Goal: Information Seeking & Learning: Check status

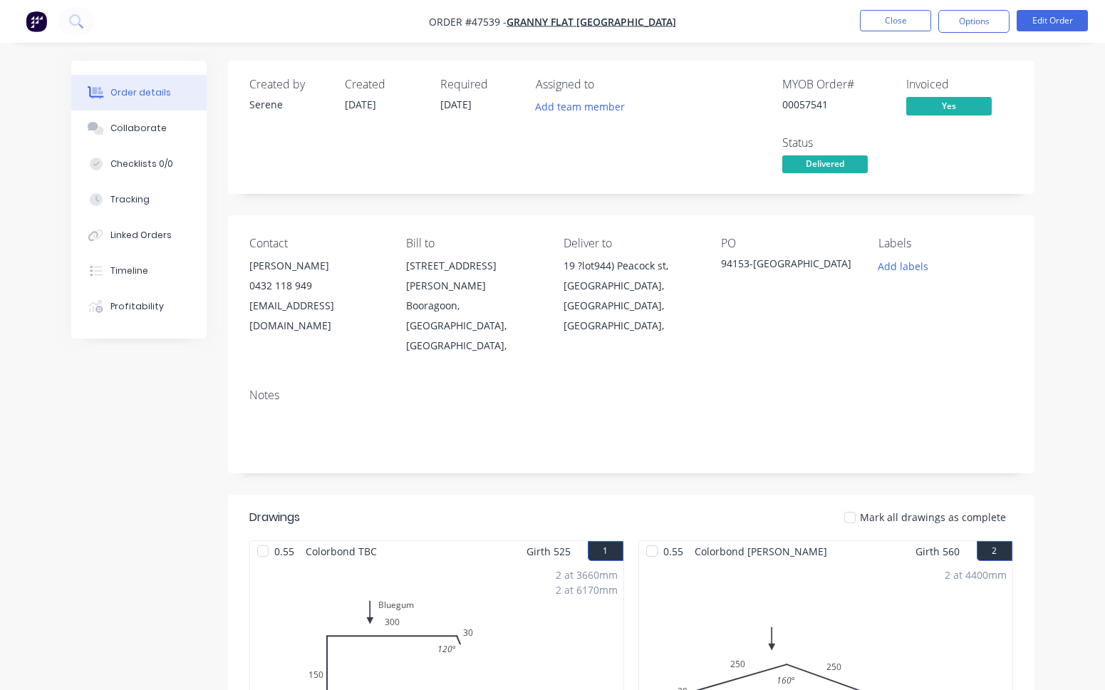
scroll to position [1282, 0]
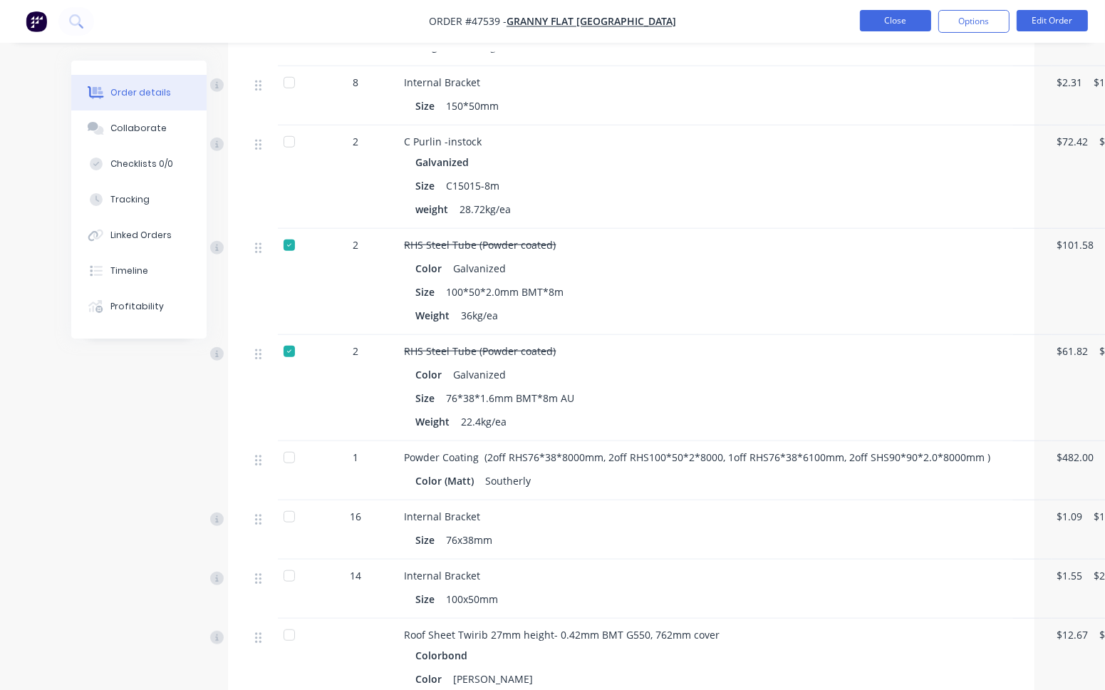
click at [888, 24] on button "Close" at bounding box center [895, 20] width 71 height 21
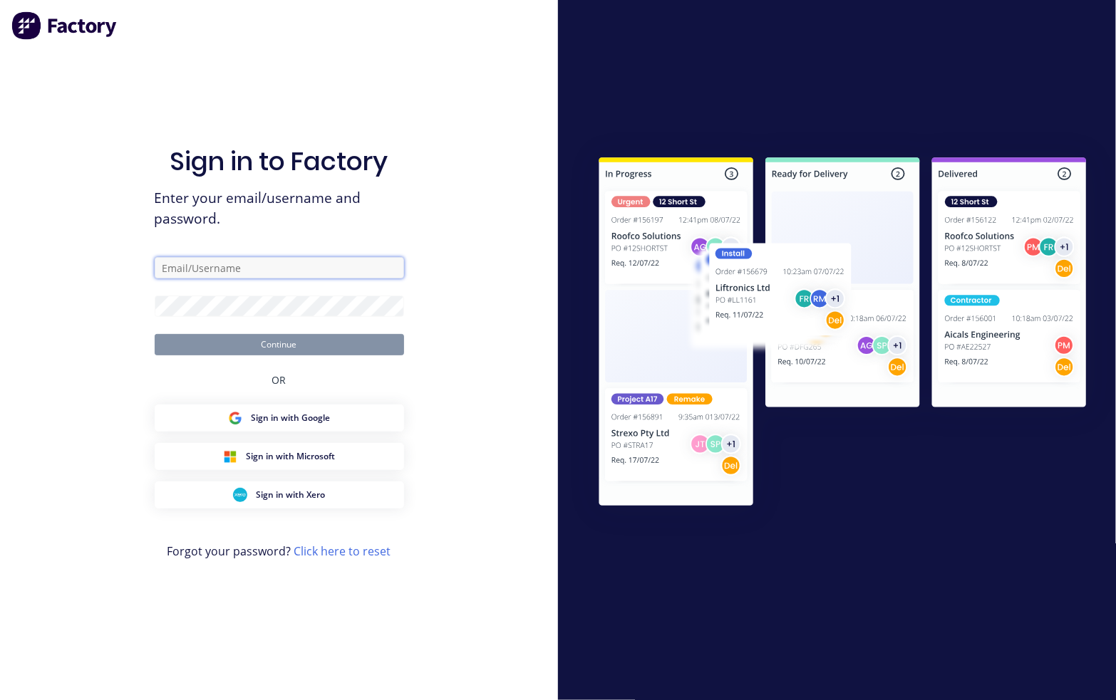
click at [256, 271] on input "text" at bounding box center [279, 267] width 249 height 21
type input "juana@dynamicsteelform.com.au"
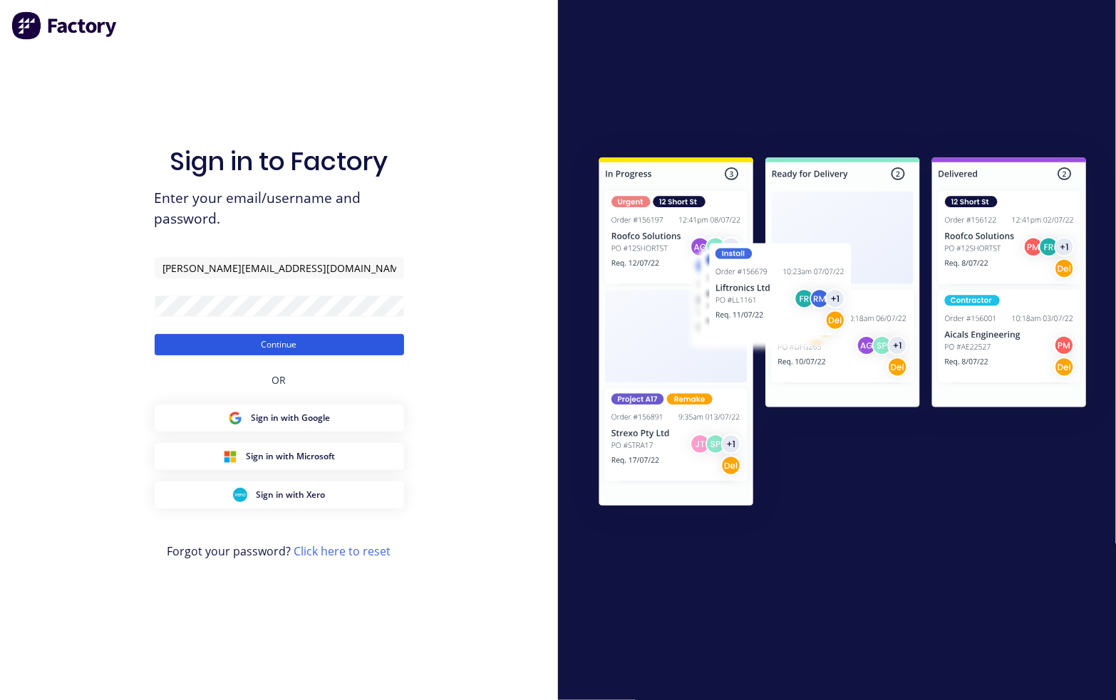
click at [334, 340] on button "Continue" at bounding box center [279, 344] width 249 height 21
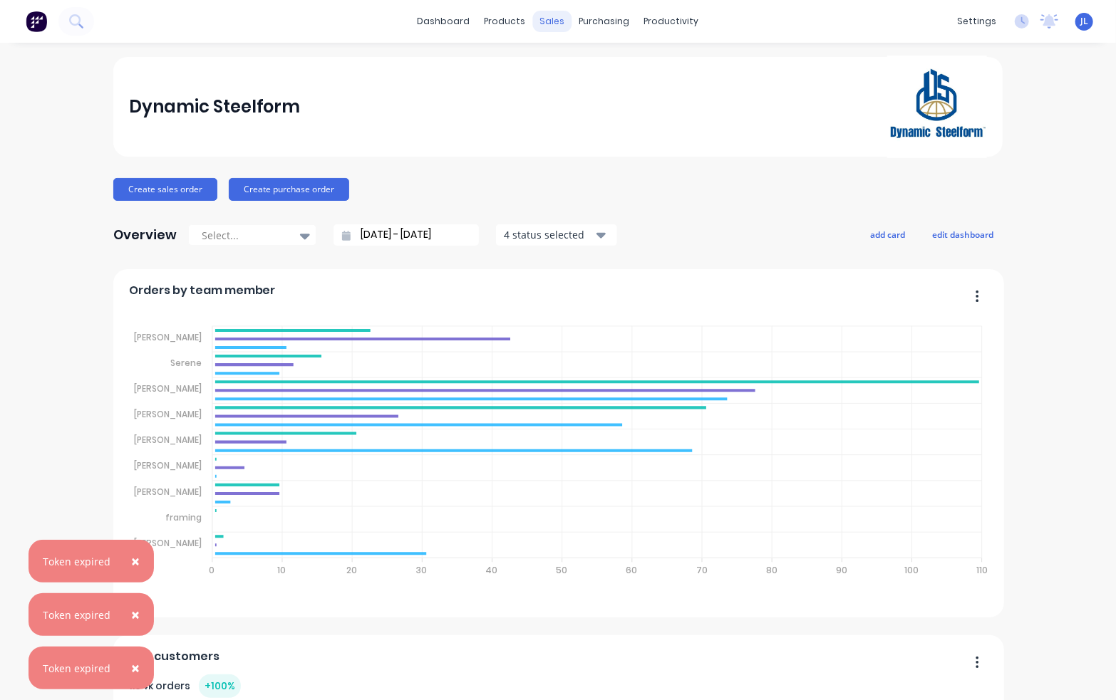
click at [543, 21] on div "sales" at bounding box center [552, 21] width 39 height 21
click at [551, 24] on div "sales" at bounding box center [552, 21] width 39 height 21
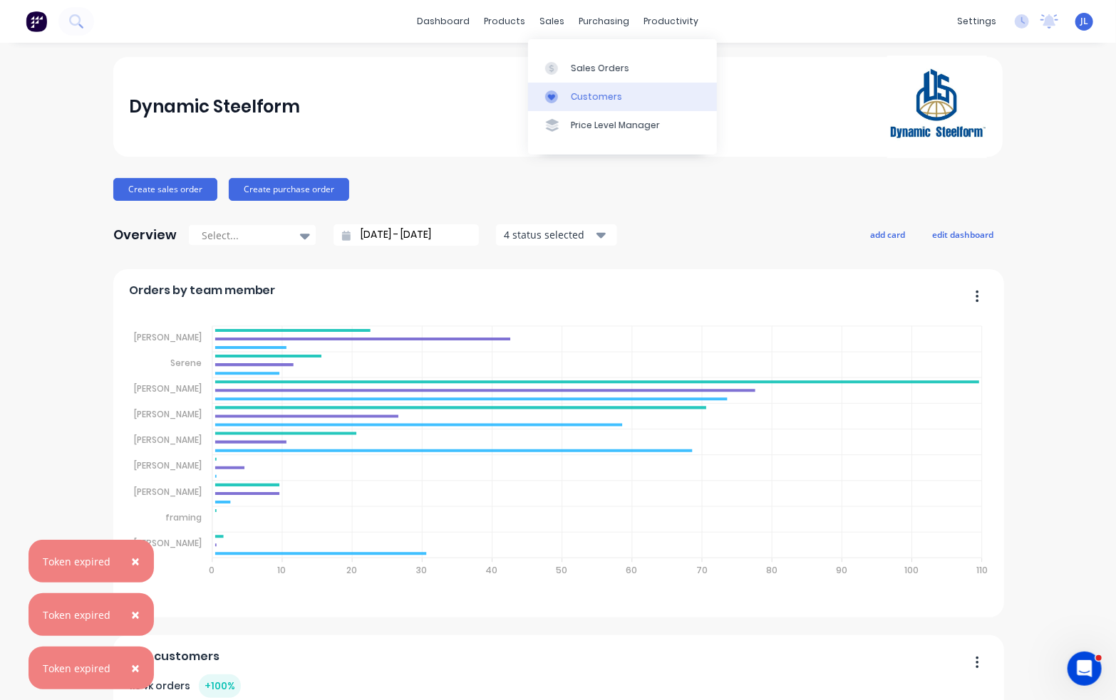
click at [572, 100] on div "Customers" at bounding box center [596, 96] width 51 height 13
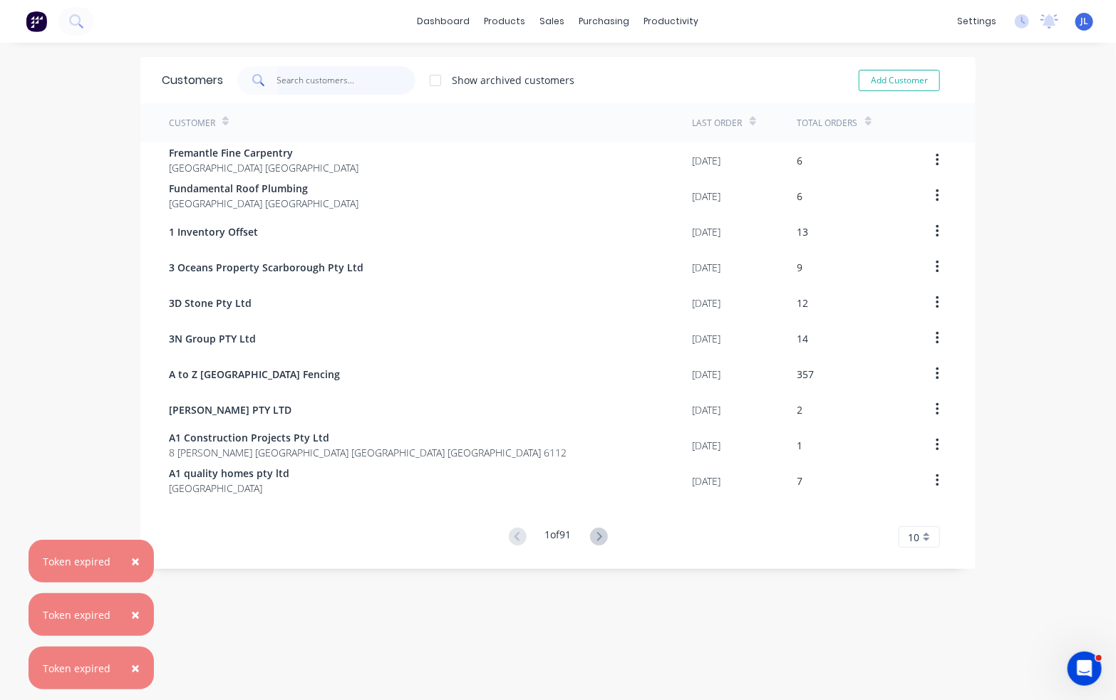
click at [319, 85] on input "text" at bounding box center [346, 80] width 139 height 28
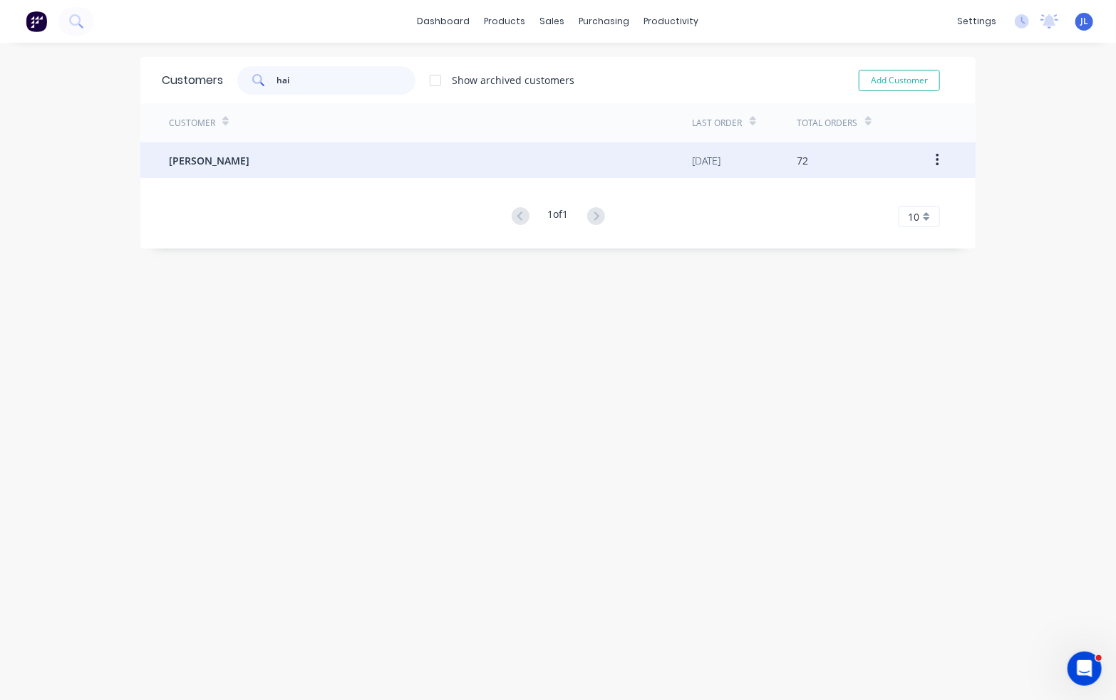
type input "hai"
click at [312, 146] on div "Chenghai Lin" at bounding box center [431, 160] width 524 height 36
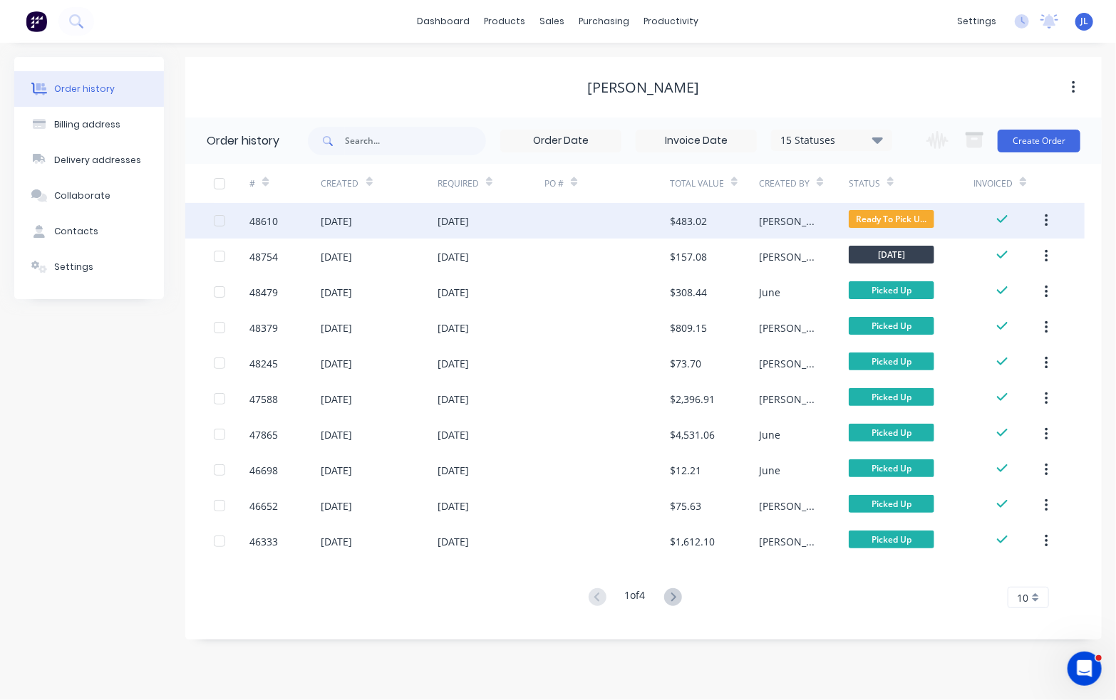
click at [608, 212] on div at bounding box center [606, 221] width 125 height 36
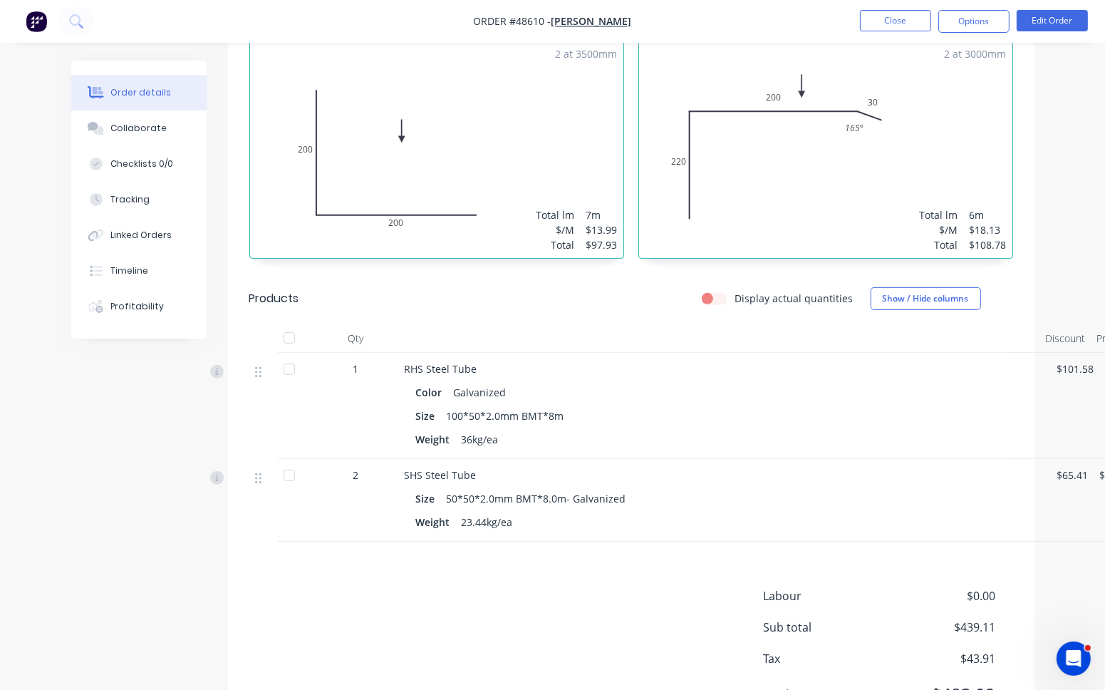
scroll to position [554, 0]
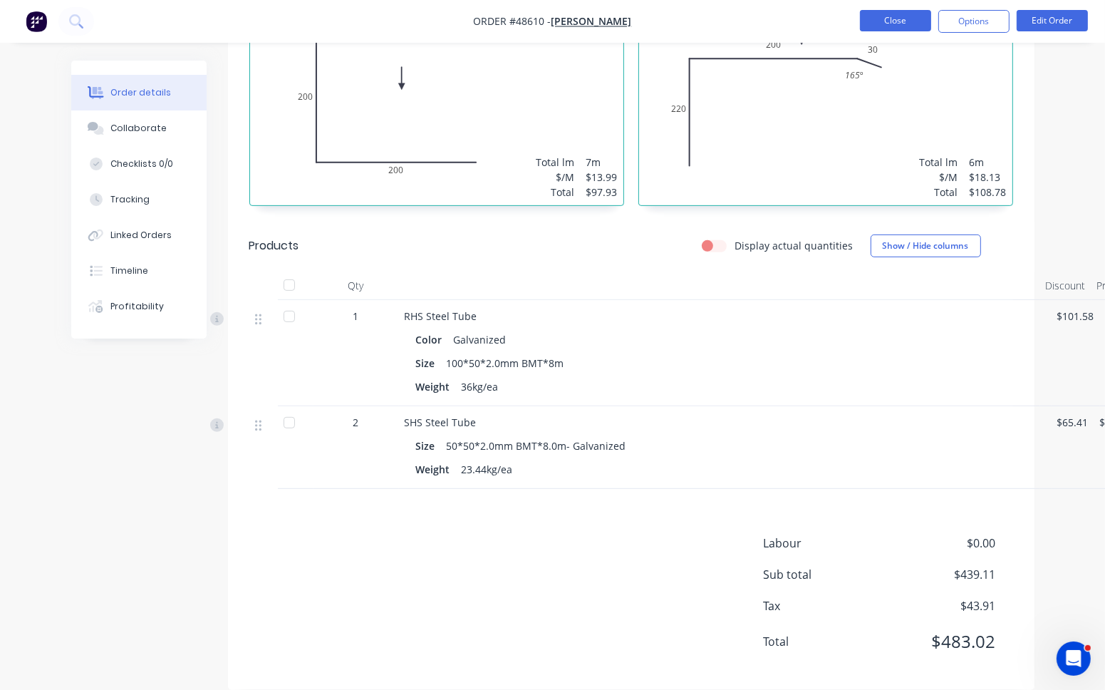
click at [903, 21] on button "Close" at bounding box center [895, 20] width 71 height 21
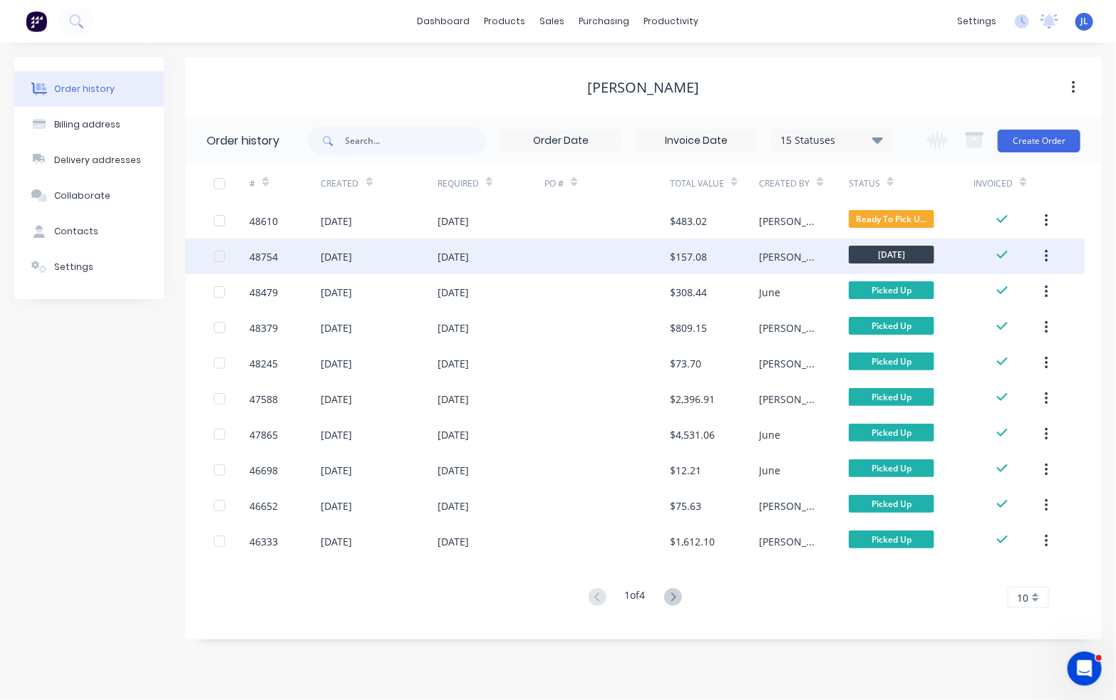
click at [636, 259] on div at bounding box center [606, 257] width 125 height 36
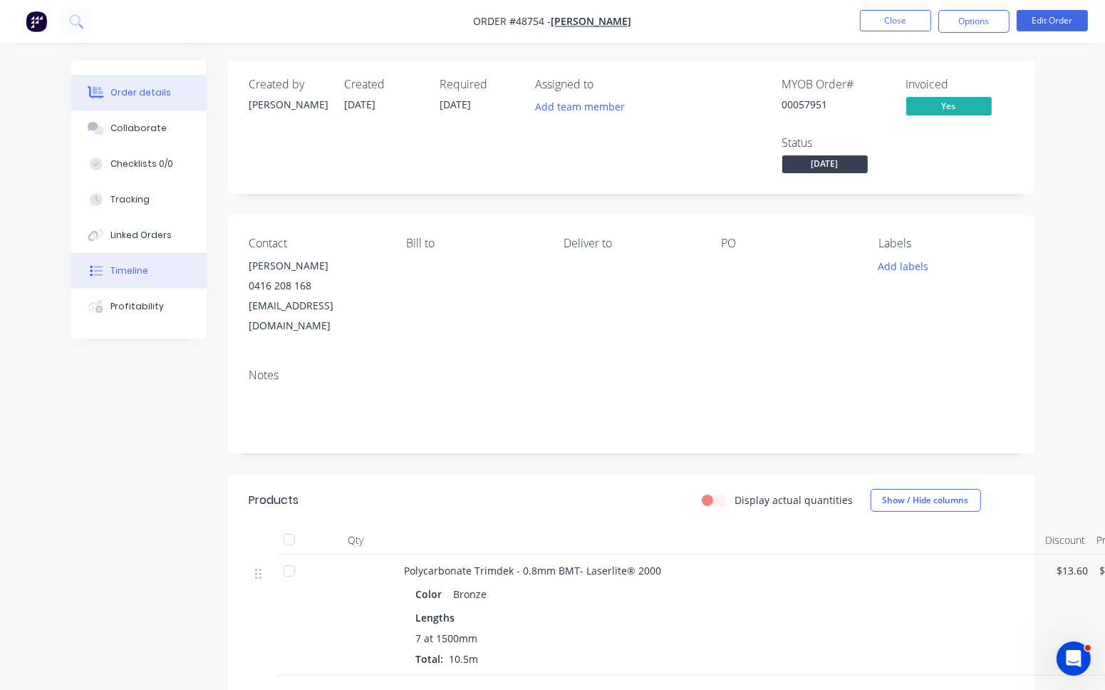
click at [129, 264] on button "Timeline" at bounding box center [138, 271] width 135 height 36
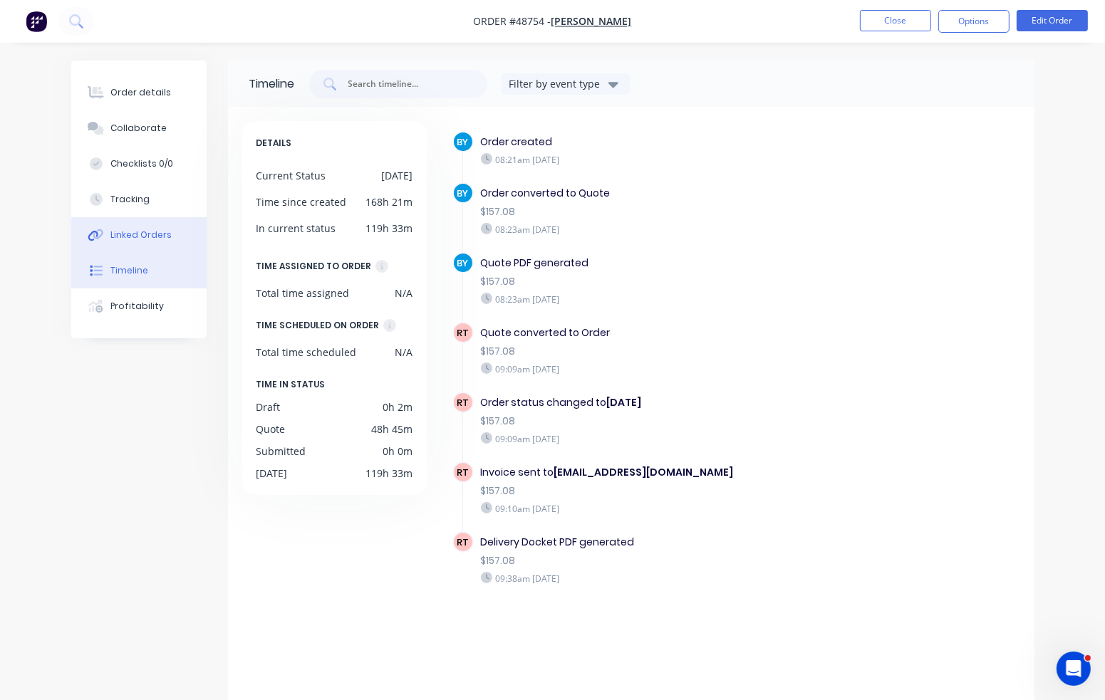
click at [131, 232] on div "Linked Orders" at bounding box center [140, 235] width 61 height 13
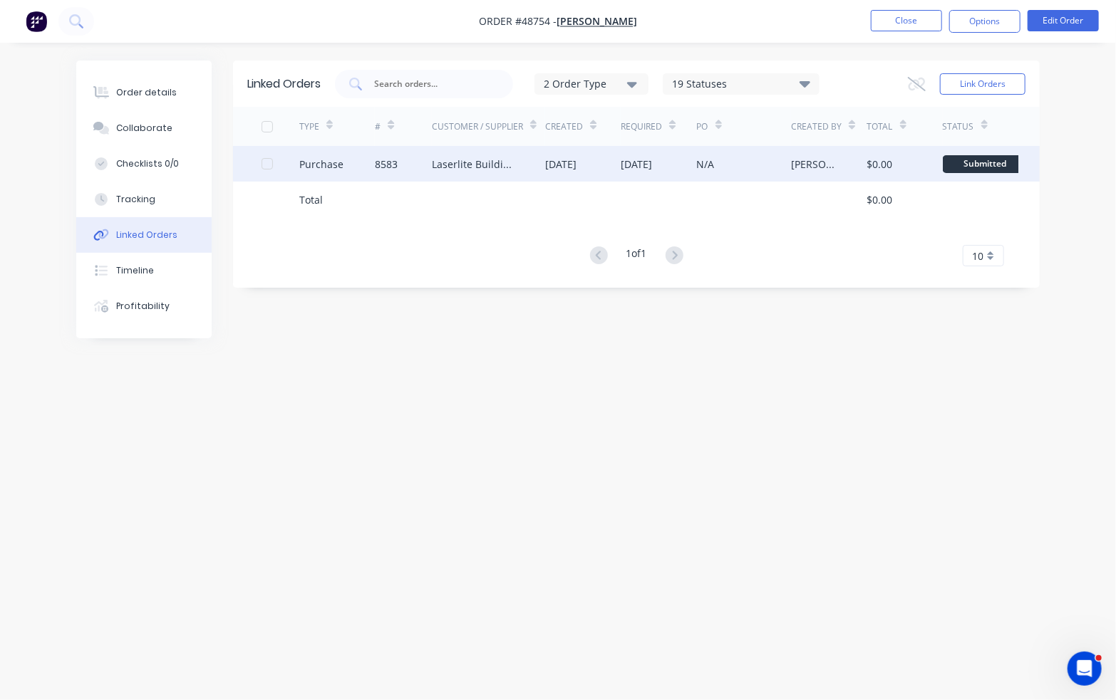
drag, startPoint x: 466, startPoint y: 187, endPoint x: 477, endPoint y: 156, distance: 32.4
click at [466, 185] on div at bounding box center [488, 200] width 113 height 36
click at [476, 155] on div "Laserlite Building Products" at bounding box center [488, 164] width 113 height 36
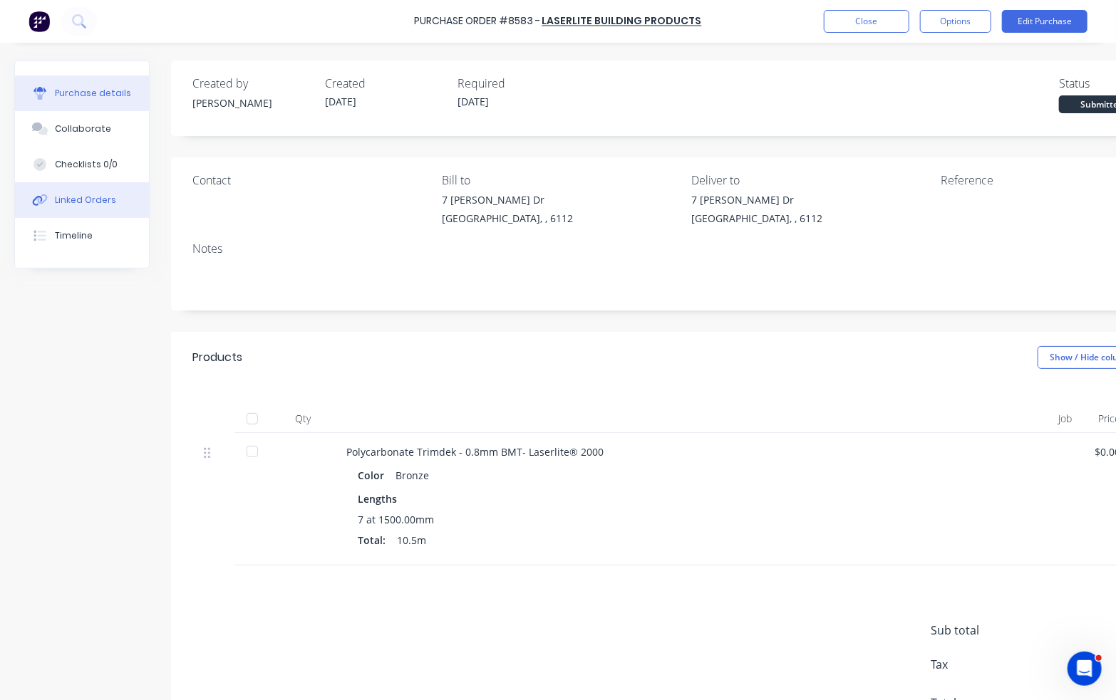
click at [82, 204] on div "Linked Orders" at bounding box center [85, 200] width 61 height 13
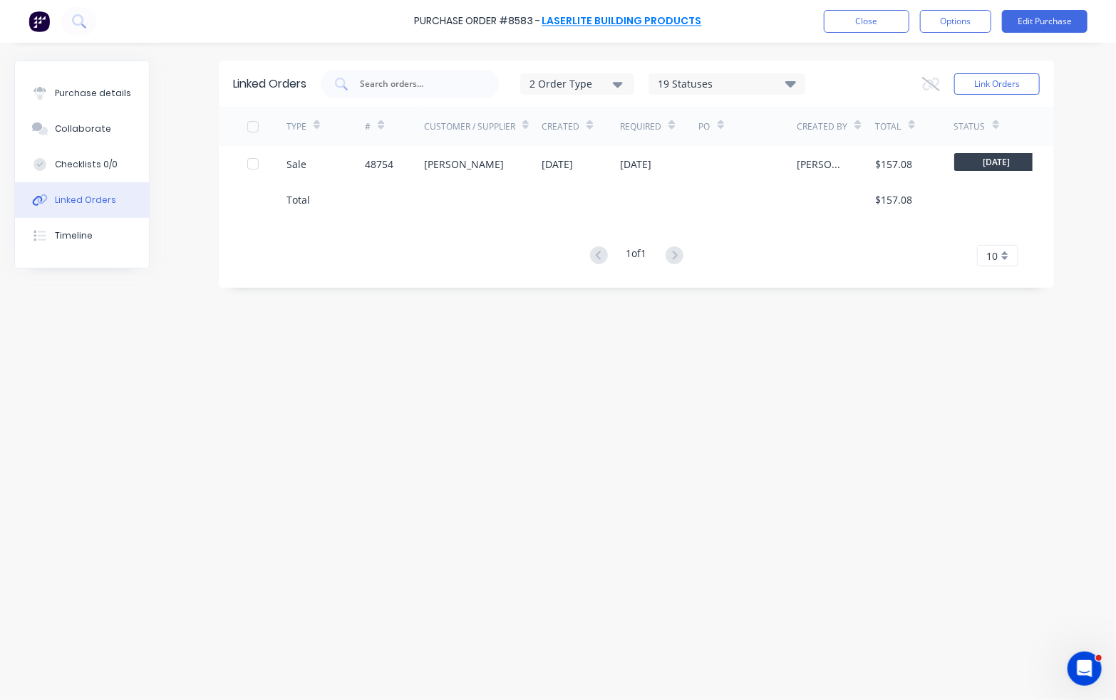
click at [655, 19] on link "Laserlite Building Products" at bounding box center [622, 21] width 160 height 14
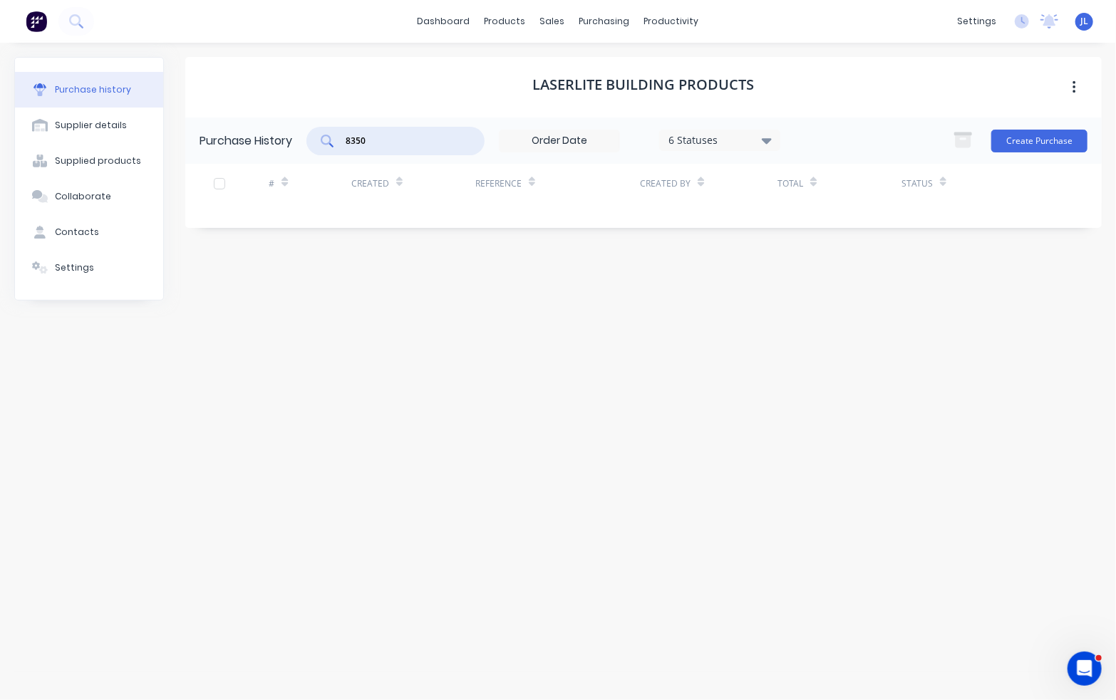
click at [373, 136] on input "8350" at bounding box center [403, 141] width 118 height 14
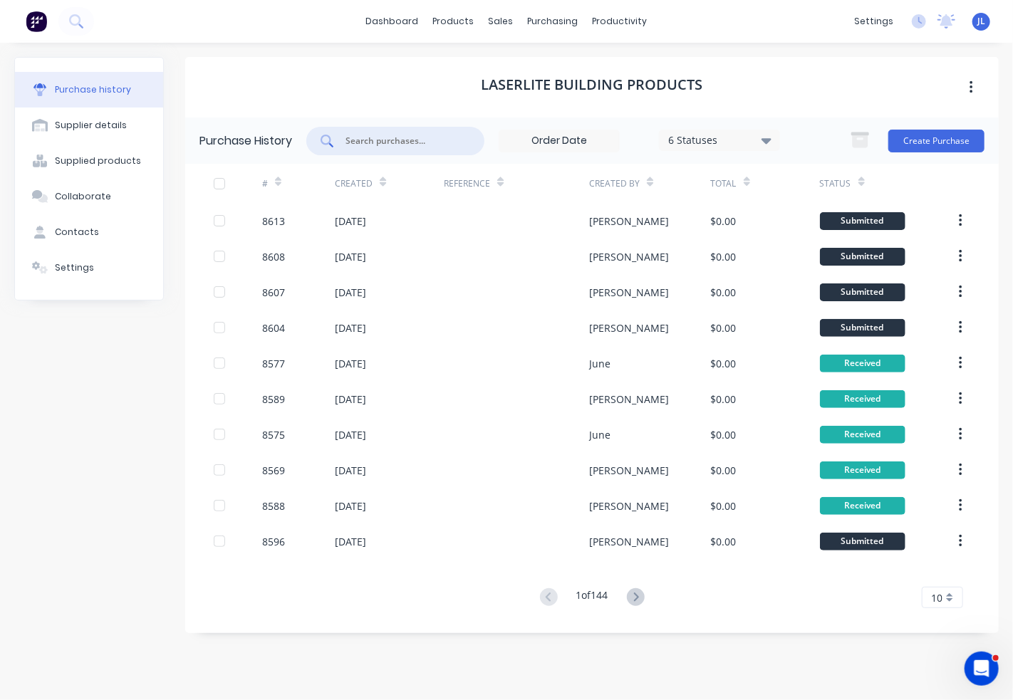
click at [859, 179] on icon at bounding box center [862, 182] width 6 height 11
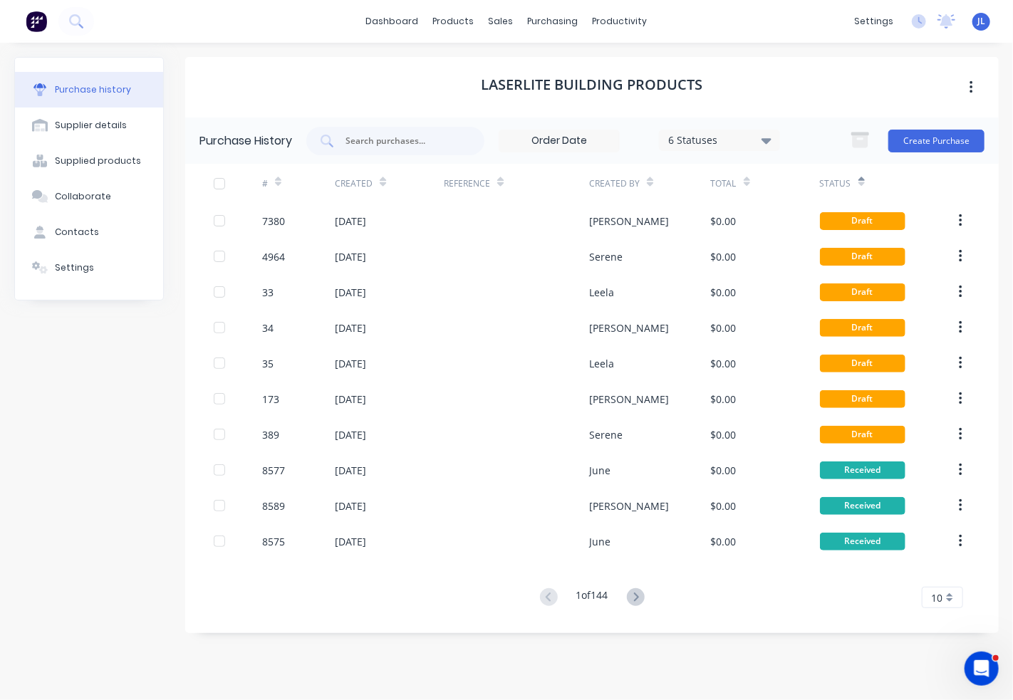
click at [859, 179] on icon at bounding box center [862, 182] width 6 height 11
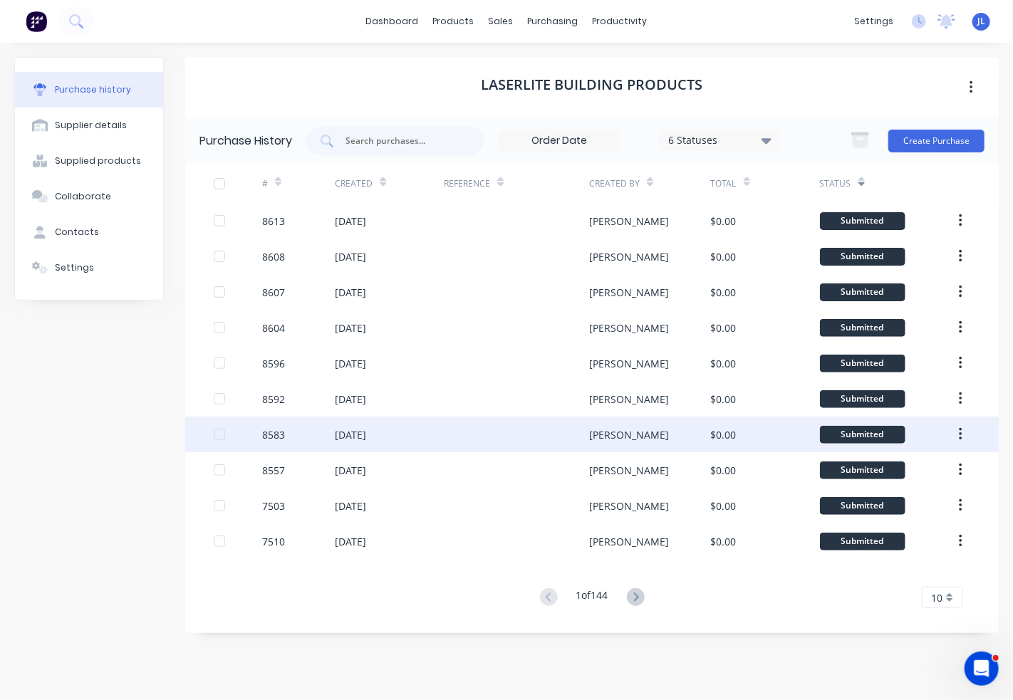
click at [408, 437] on div "04 Sep 2025" at bounding box center [389, 435] width 109 height 36
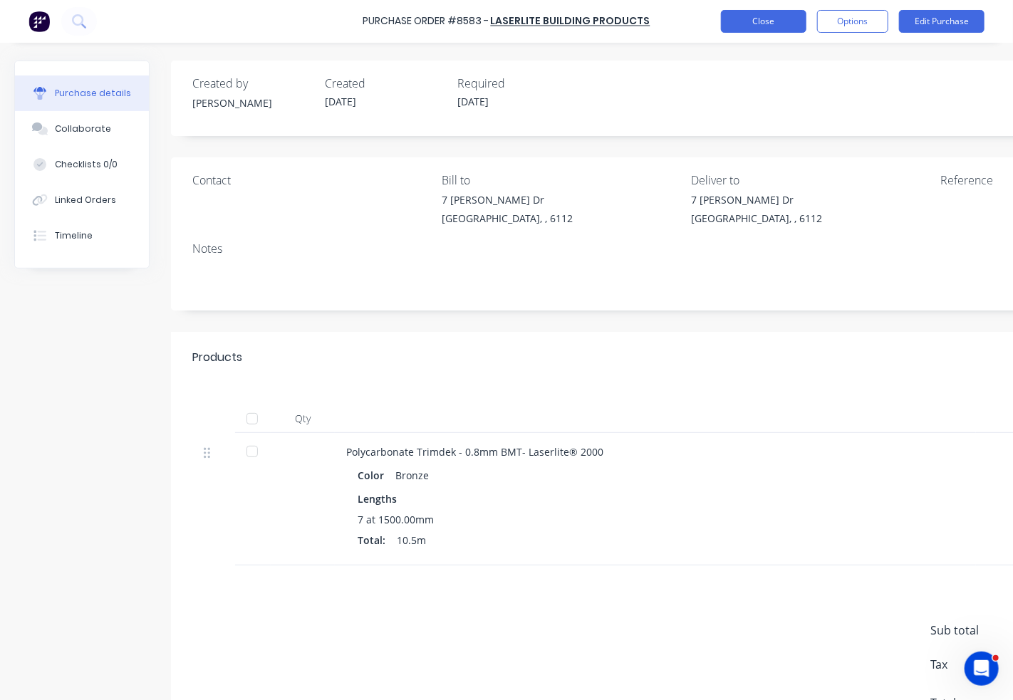
click at [774, 22] on button "Close" at bounding box center [763, 21] width 85 height 23
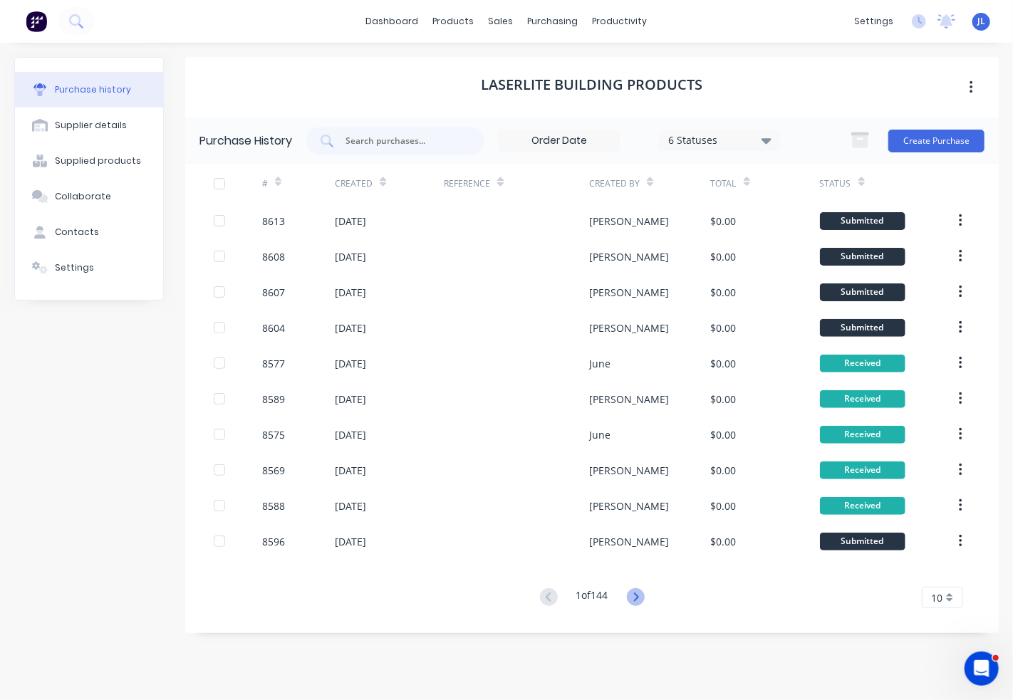
click at [643, 598] on icon at bounding box center [636, 598] width 18 height 18
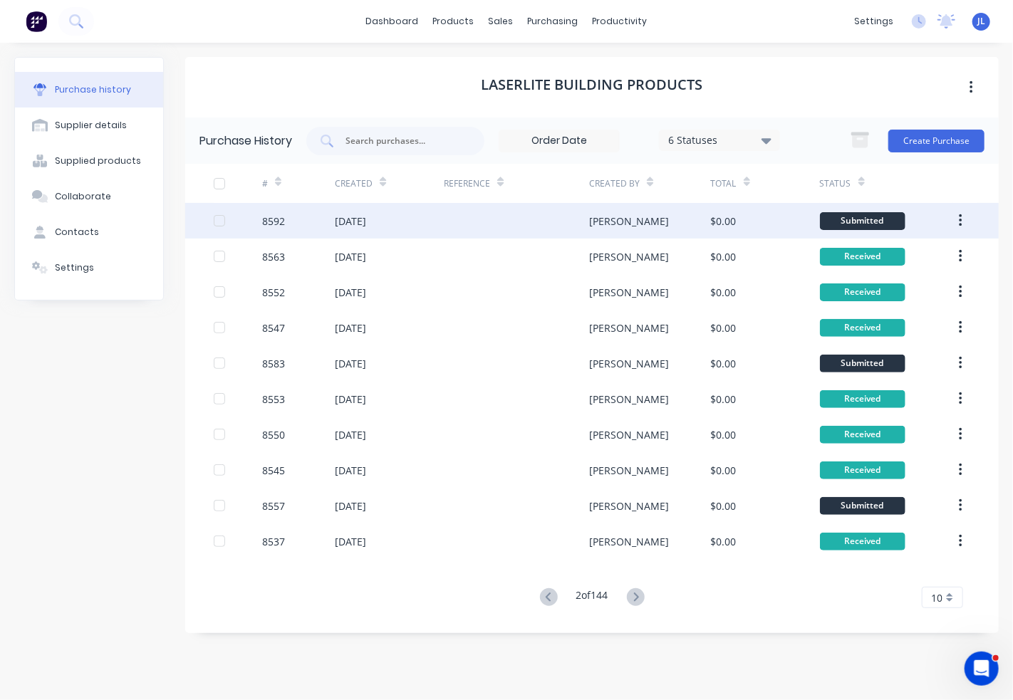
click at [522, 224] on div at bounding box center [516, 221] width 145 height 36
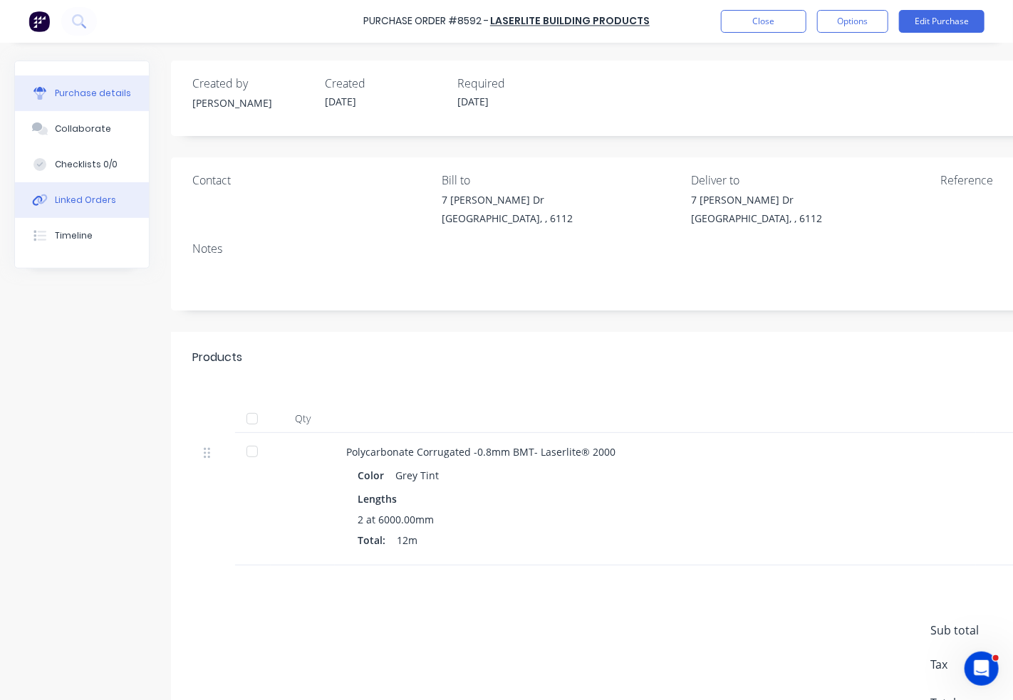
click at [92, 204] on div "Linked Orders" at bounding box center [85, 200] width 61 height 13
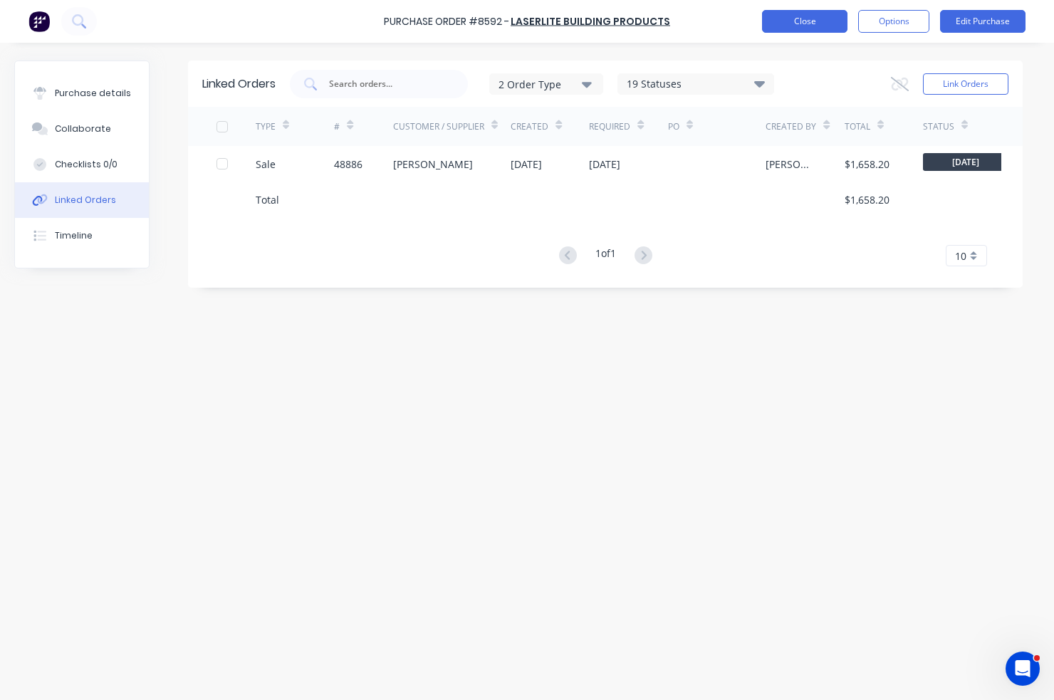
click at [818, 19] on button "Close" at bounding box center [804, 21] width 85 height 23
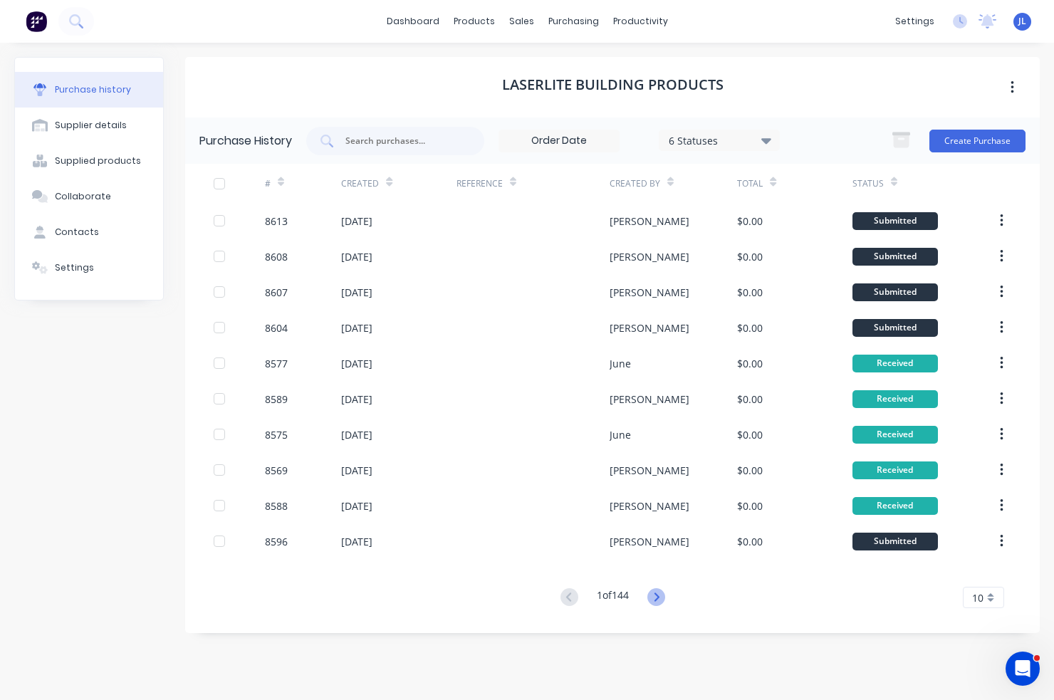
click at [658, 592] on icon at bounding box center [657, 598] width 18 height 18
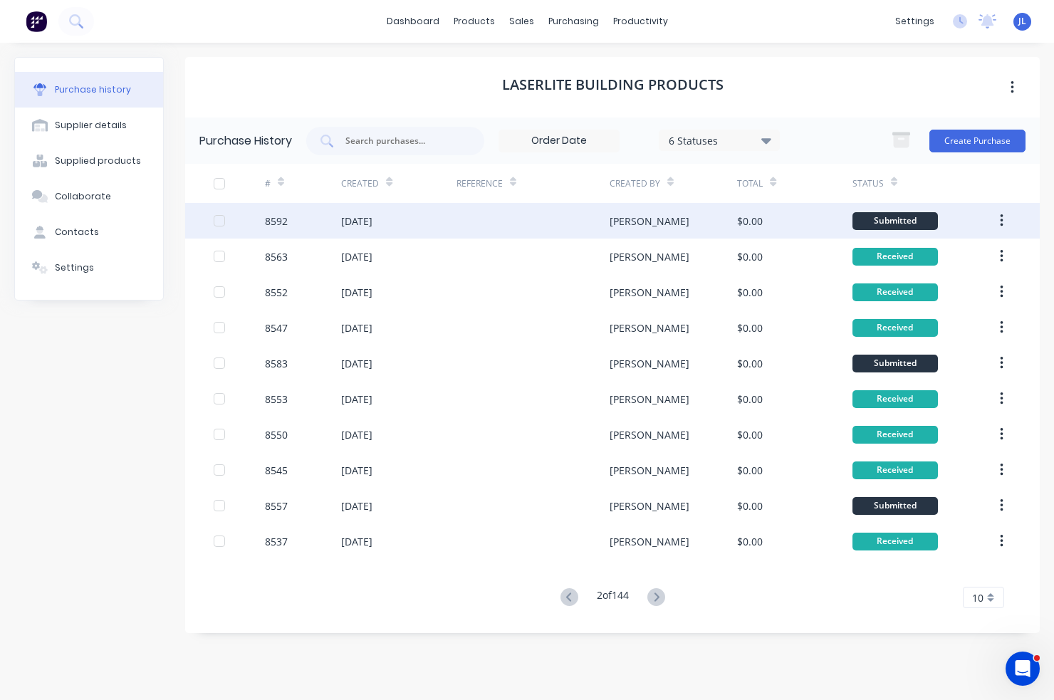
click at [501, 219] on div at bounding box center [533, 221] width 153 height 36
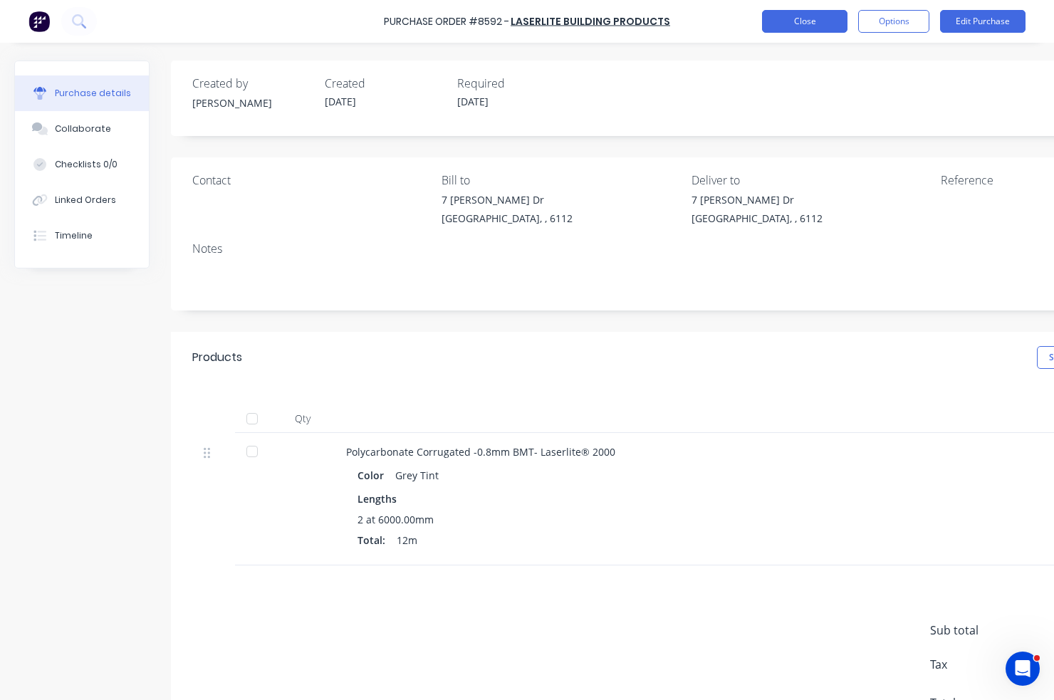
click at [802, 28] on button "Close" at bounding box center [804, 21] width 85 height 23
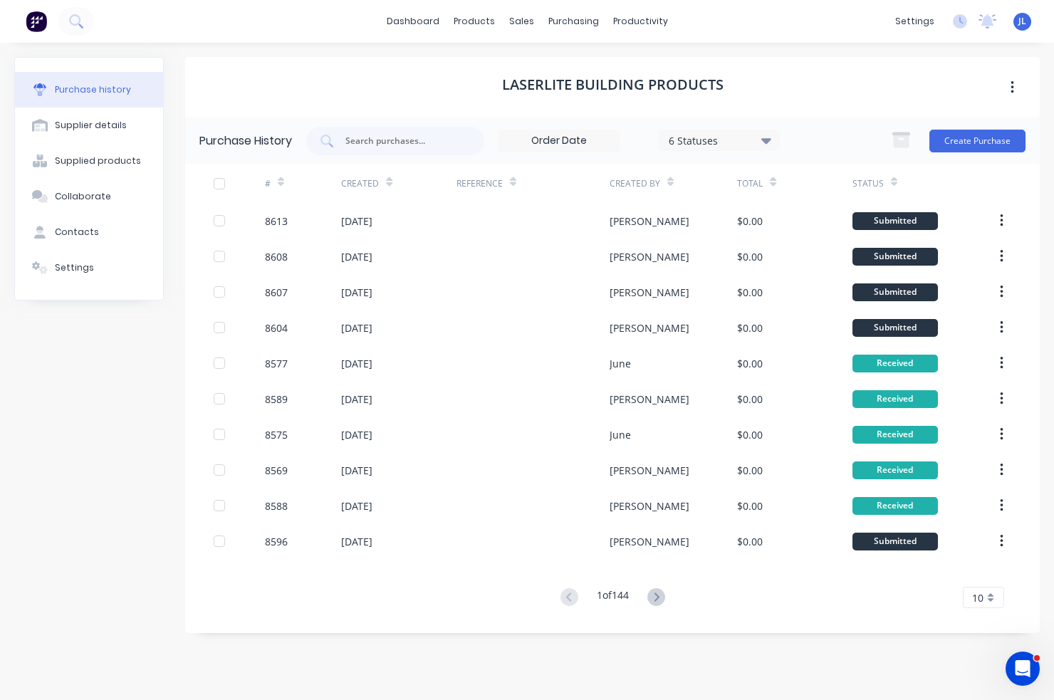
click at [304, 89] on div "Laserlite Building Products" at bounding box center [612, 87] width 855 height 61
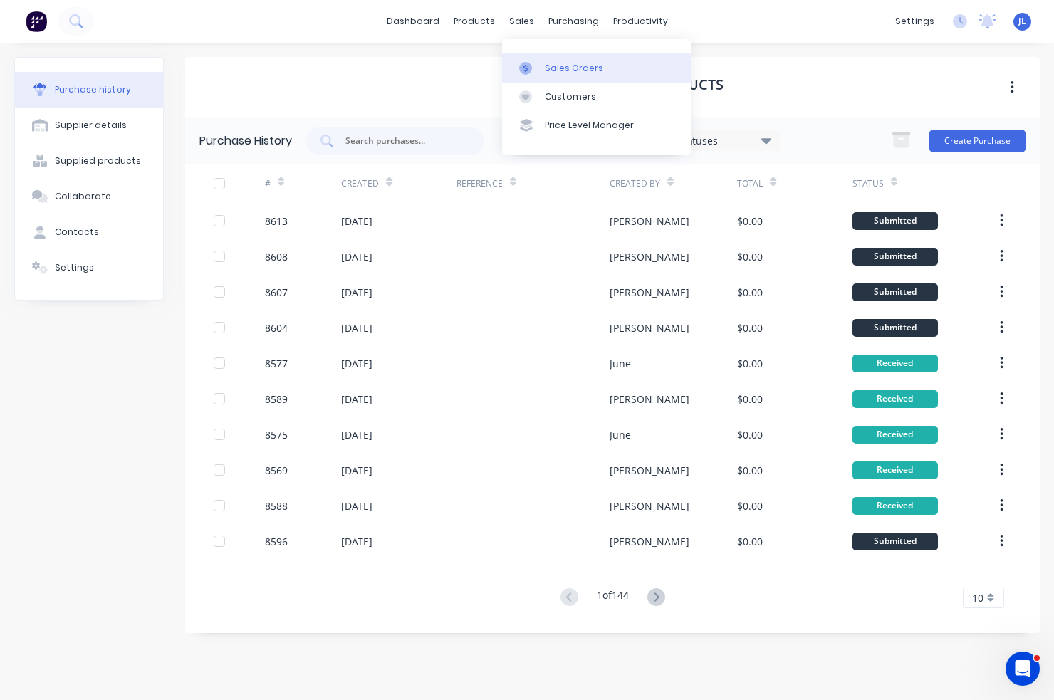
click at [556, 63] on div "Sales Orders" at bounding box center [574, 68] width 58 height 13
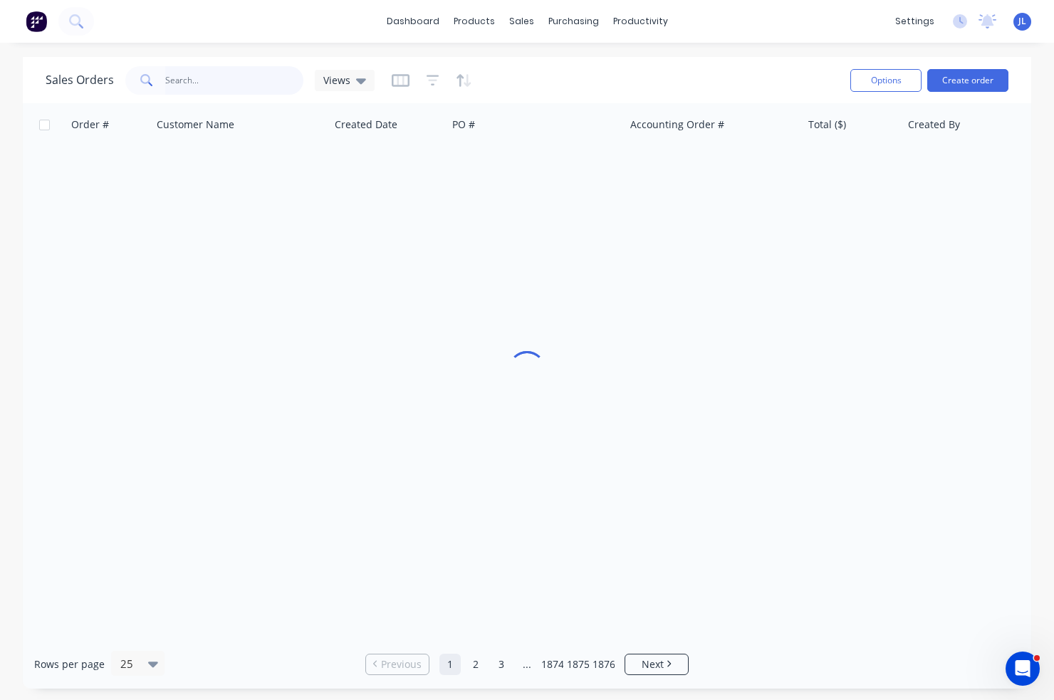
click at [204, 82] on input "text" at bounding box center [234, 80] width 139 height 28
type input "57181"
click at [553, 33] on div "dashboard products sales purchasing productivity dashboard products Product Cat…" at bounding box center [527, 21] width 1054 height 43
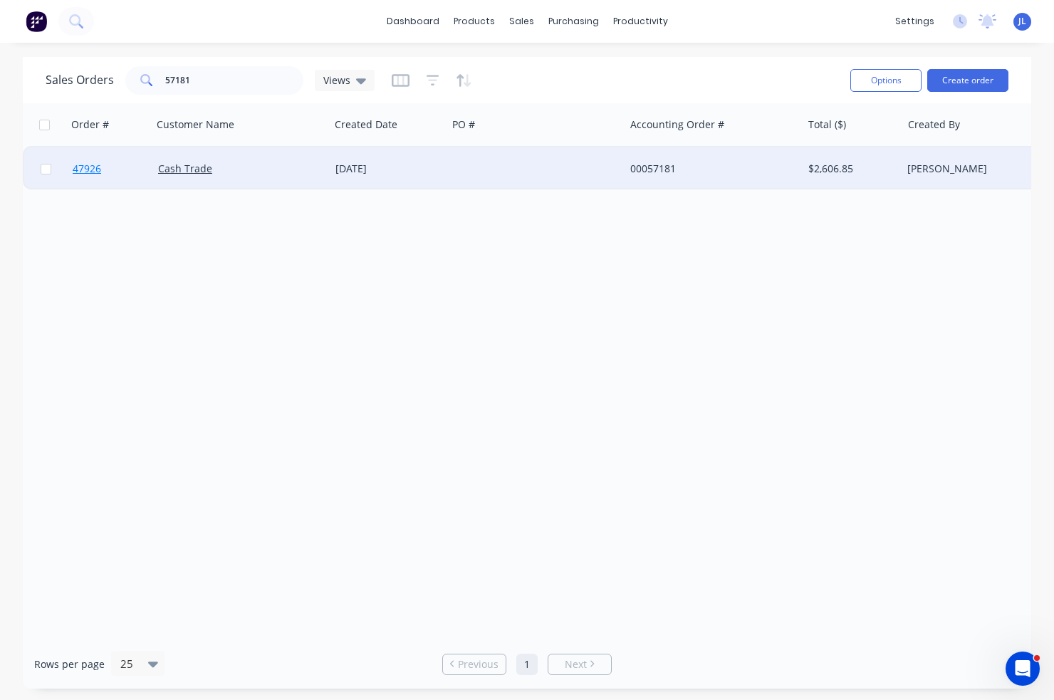
click at [87, 167] on span "47926" at bounding box center [87, 169] width 28 height 14
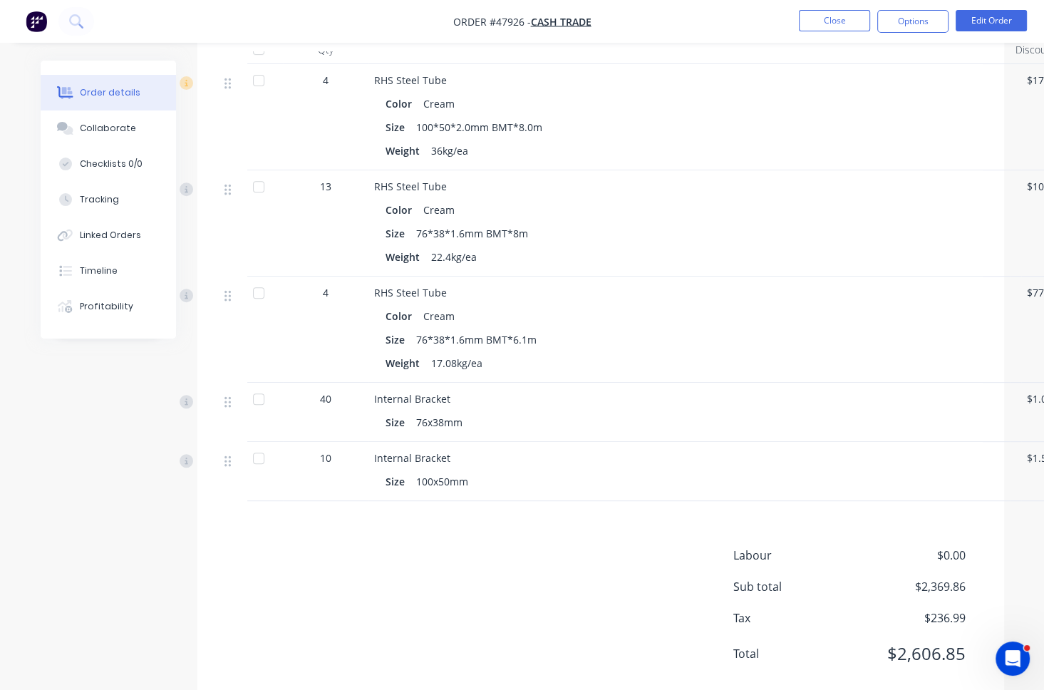
scroll to position [502, 0]
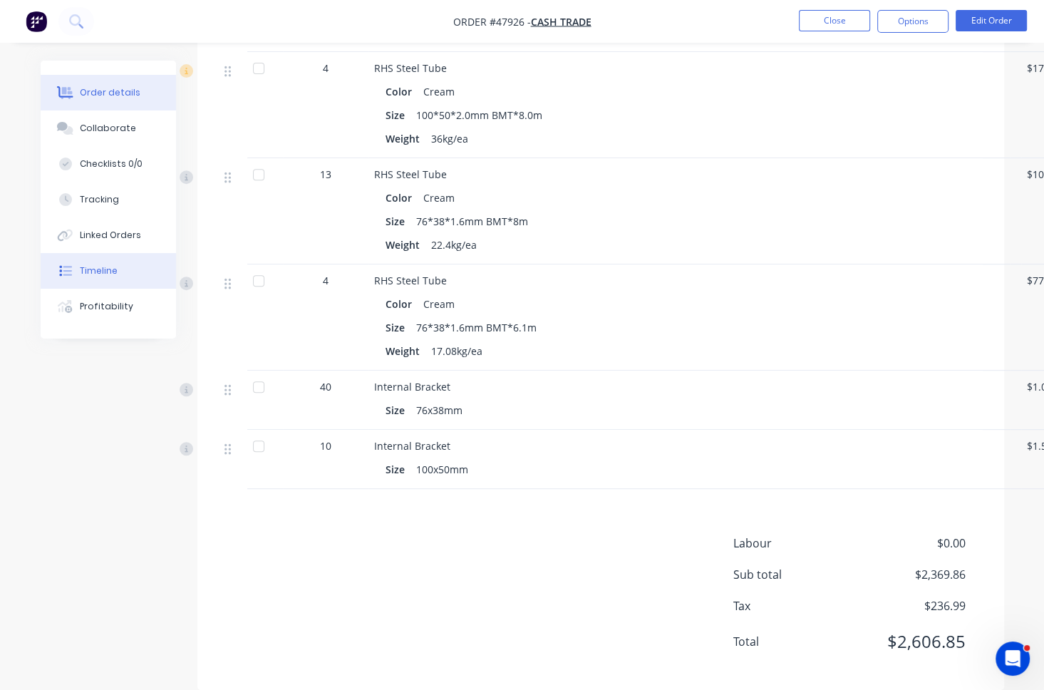
click at [79, 275] on button "Timeline" at bounding box center [108, 271] width 135 height 36
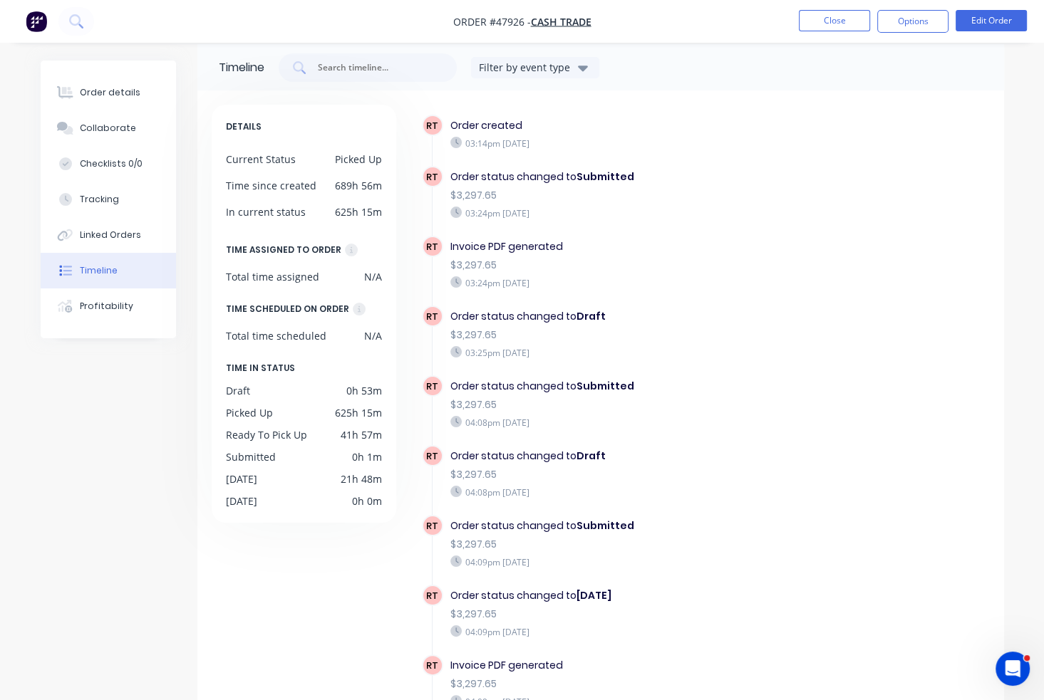
scroll to position [108, 0]
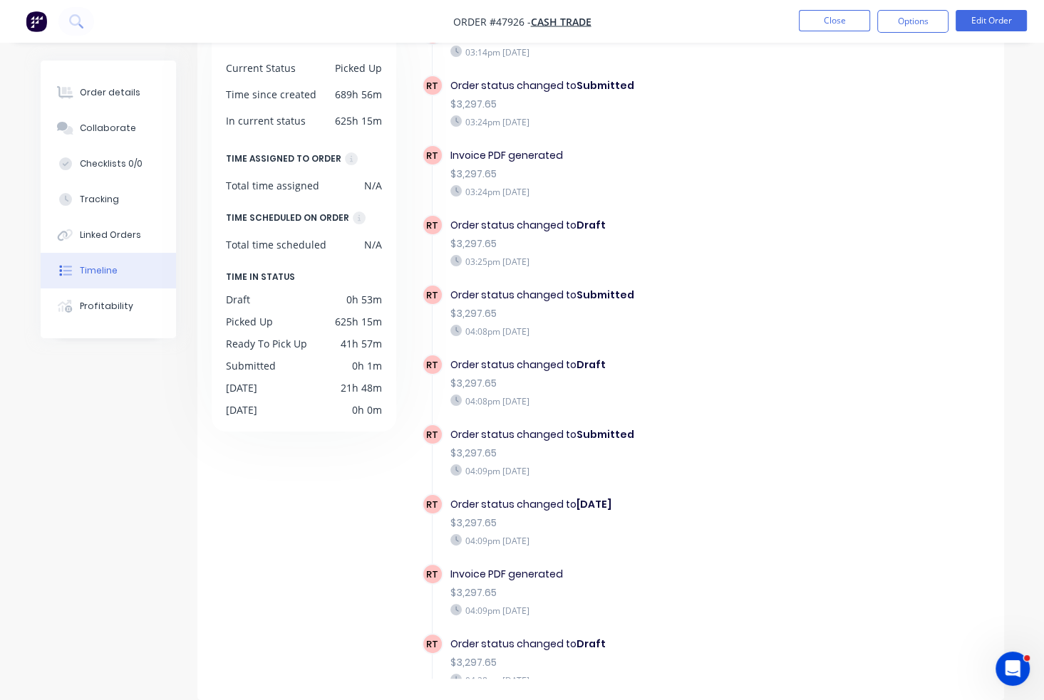
click at [1035, 116] on div "Order details Collaborate Checklists 0/0 Tracking Linked Orders Timeline Profit…" at bounding box center [522, 296] width 1044 height 808
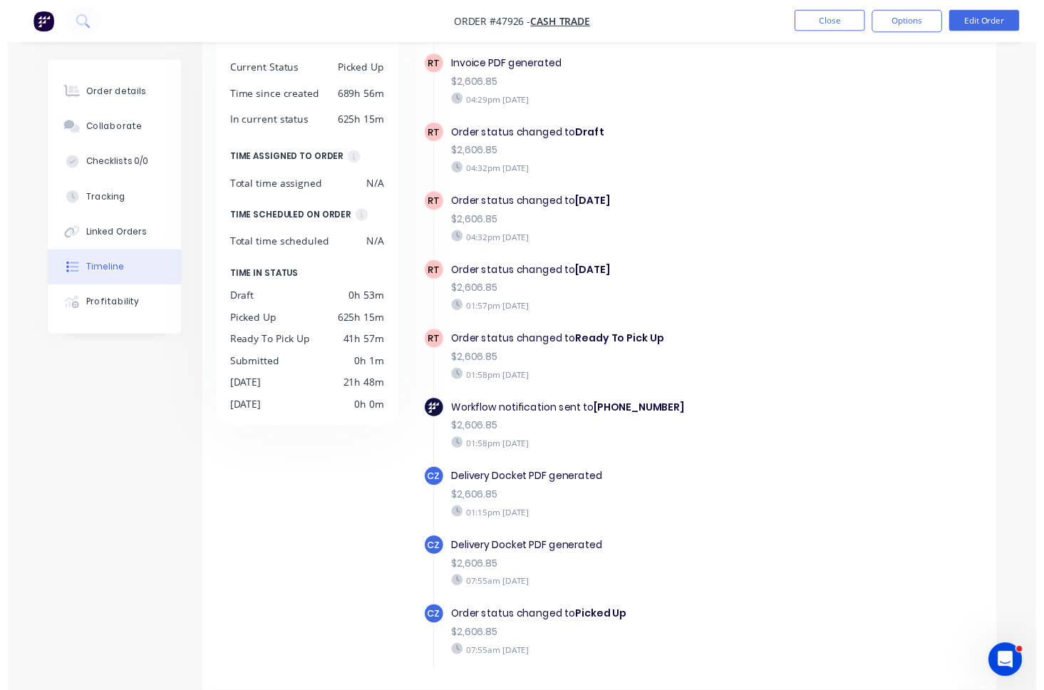
scroll to position [817, 0]
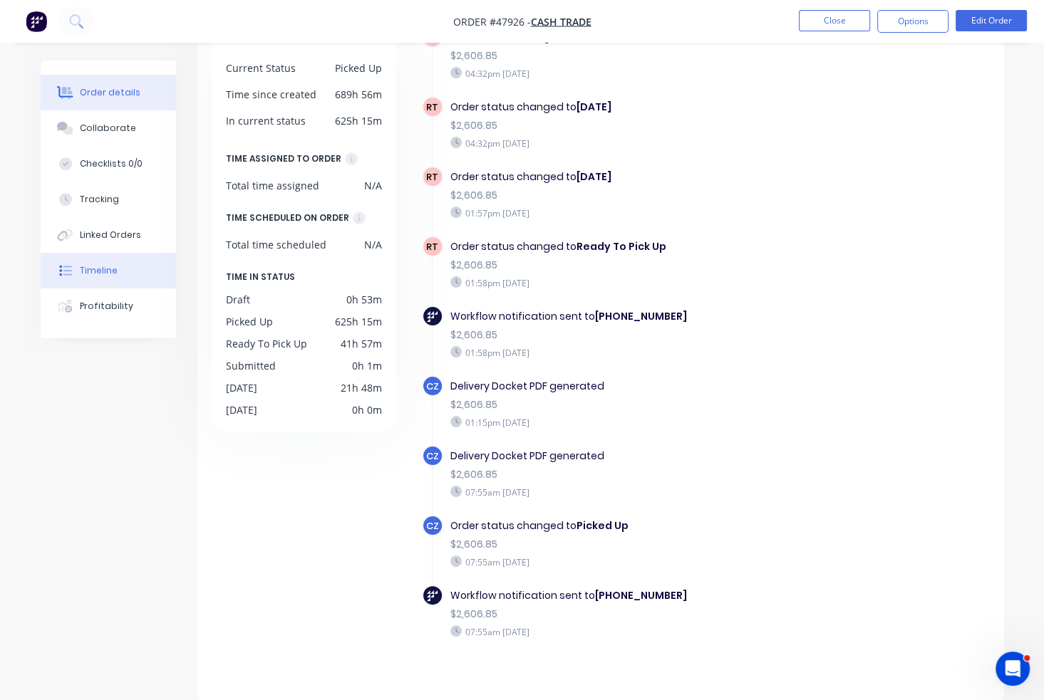
click at [114, 93] on div "Order details" at bounding box center [110, 92] width 61 height 13
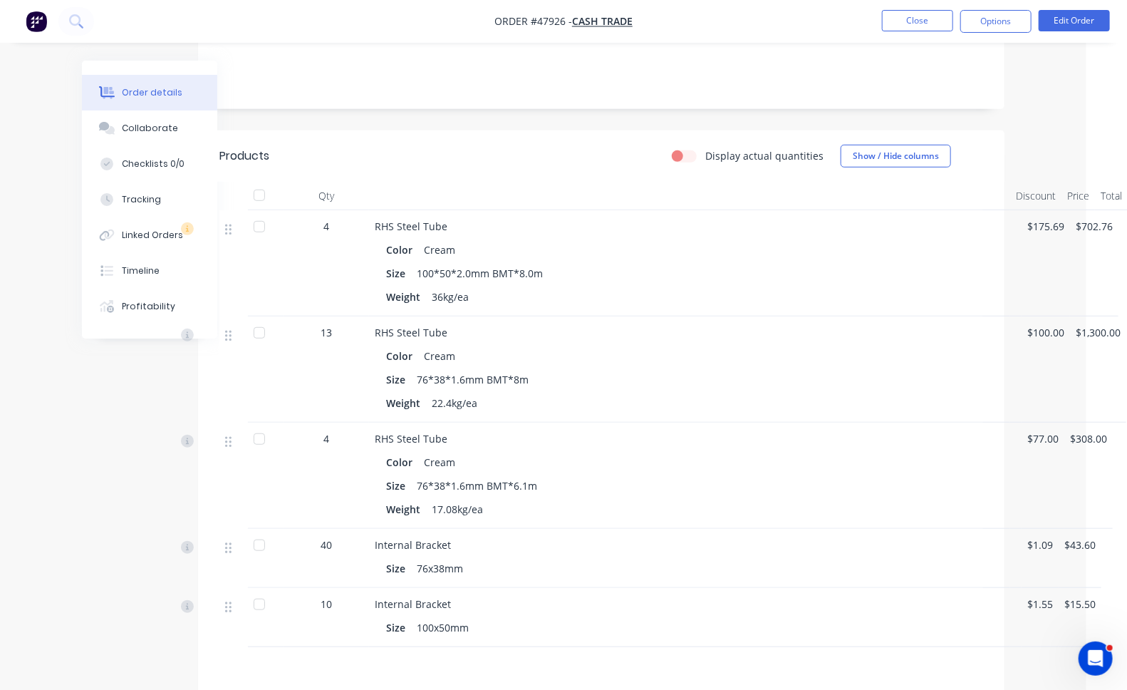
scroll to position [360, 41]
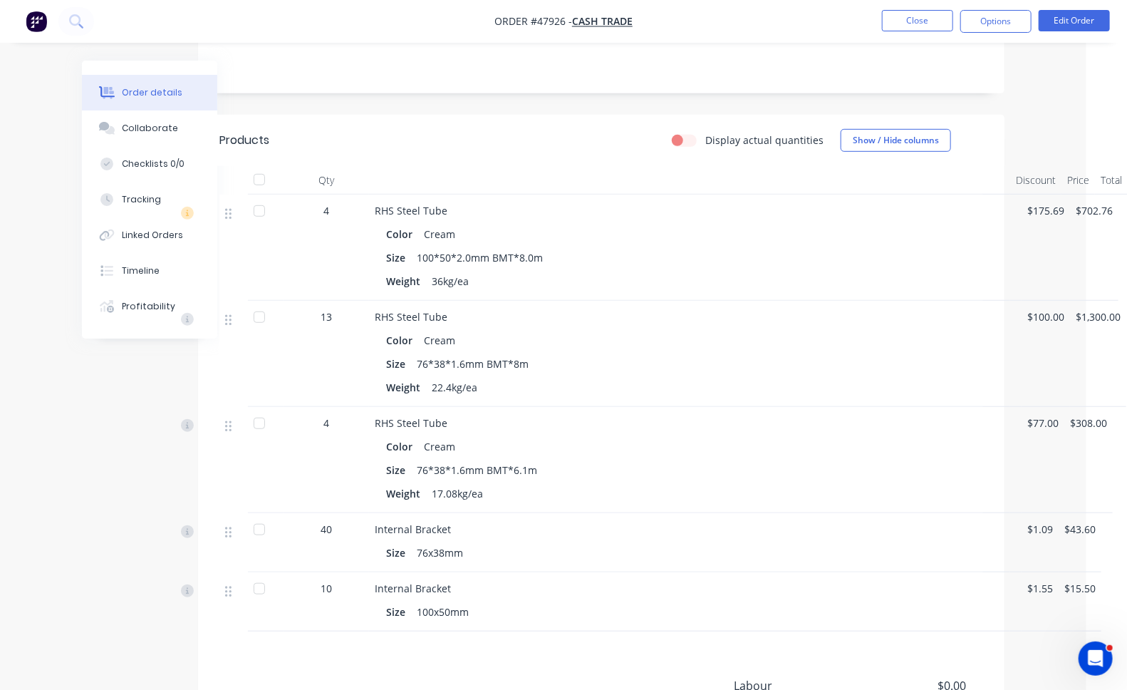
click at [81, 440] on div "Created by Rachel Created 11/08/25 Required 20/08/25 Assigned to Add team membe…" at bounding box center [522, 277] width 963 height 1153
click at [145, 267] on div "Timeline" at bounding box center [141, 270] width 38 height 13
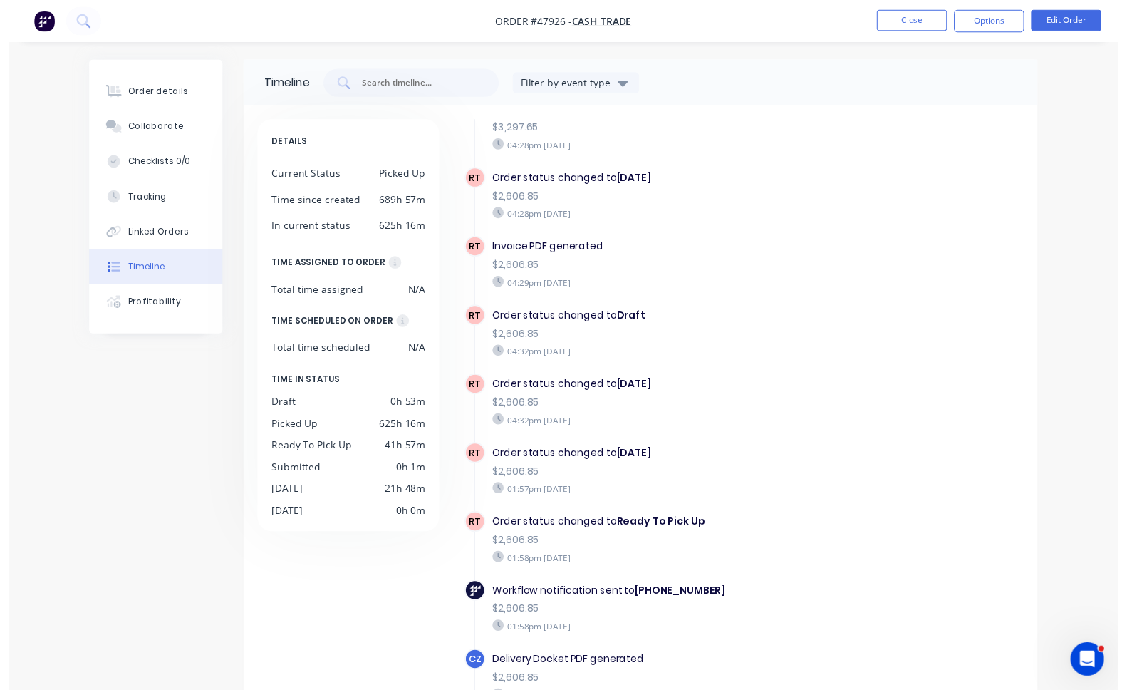
scroll to position [570, 0]
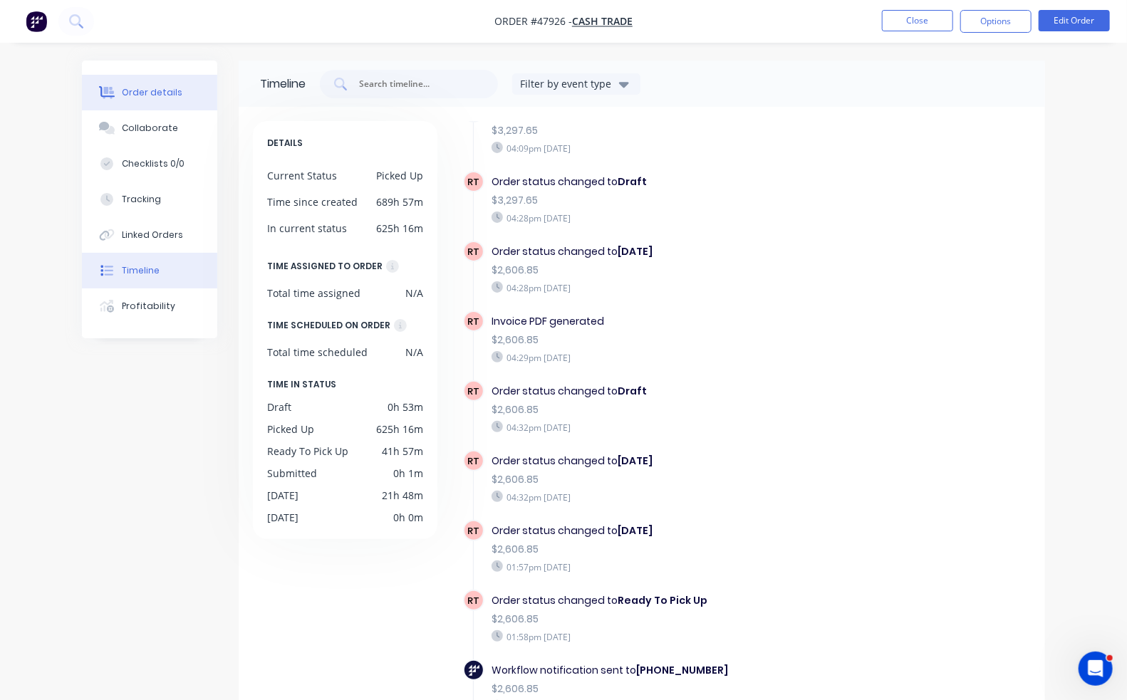
click at [142, 97] on div "Order details" at bounding box center [152, 92] width 61 height 13
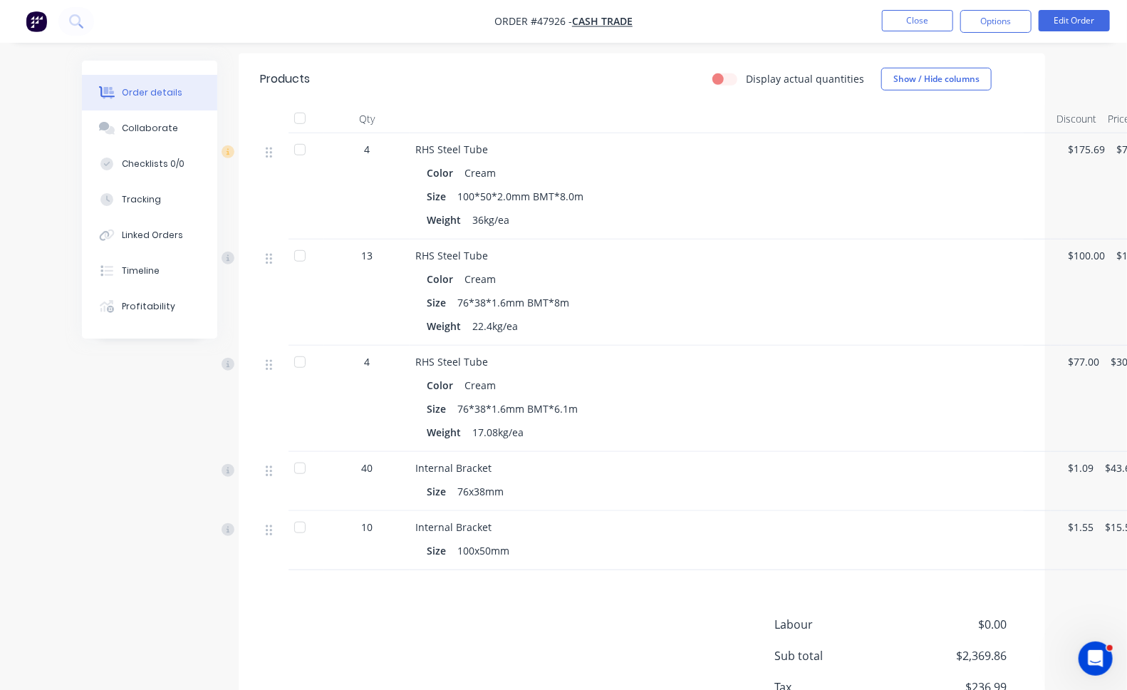
scroll to position [502, 0]
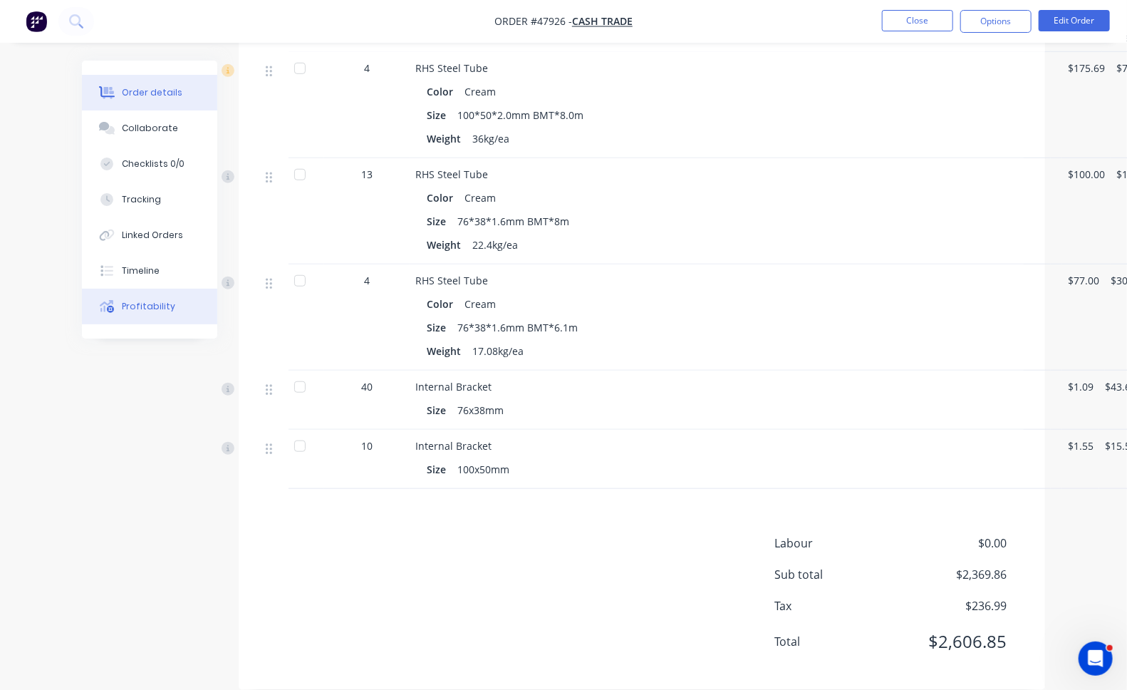
click at [142, 301] on div "Profitability" at bounding box center [148, 306] width 53 height 13
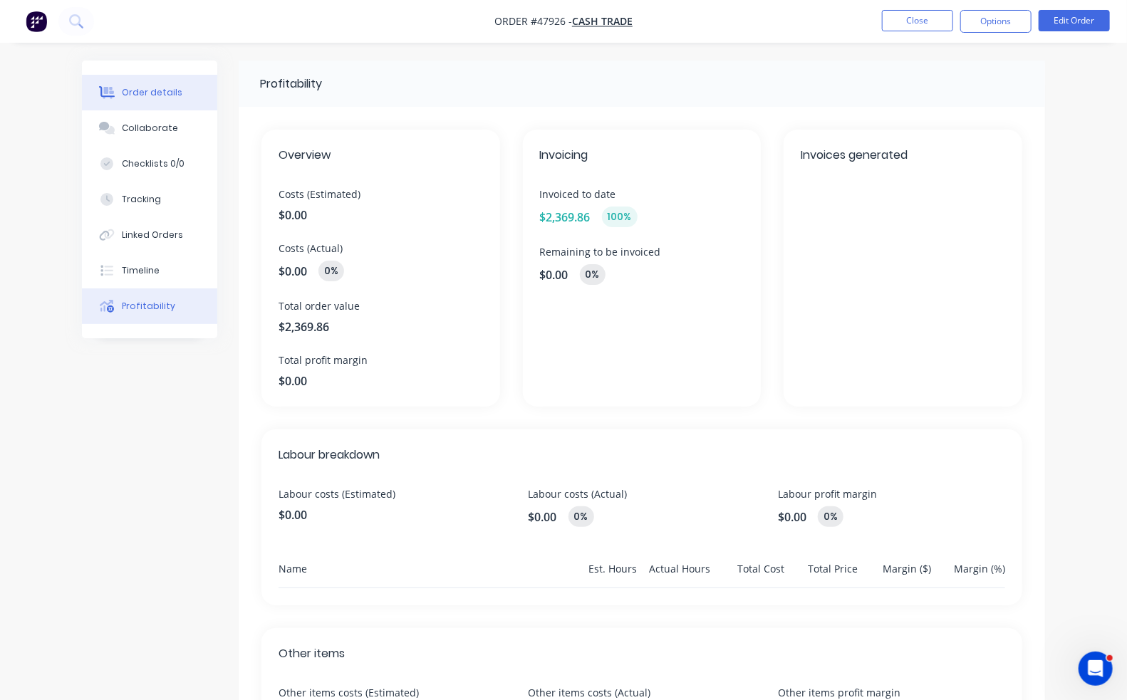
click at [160, 91] on div "Order details" at bounding box center [152, 92] width 61 height 13
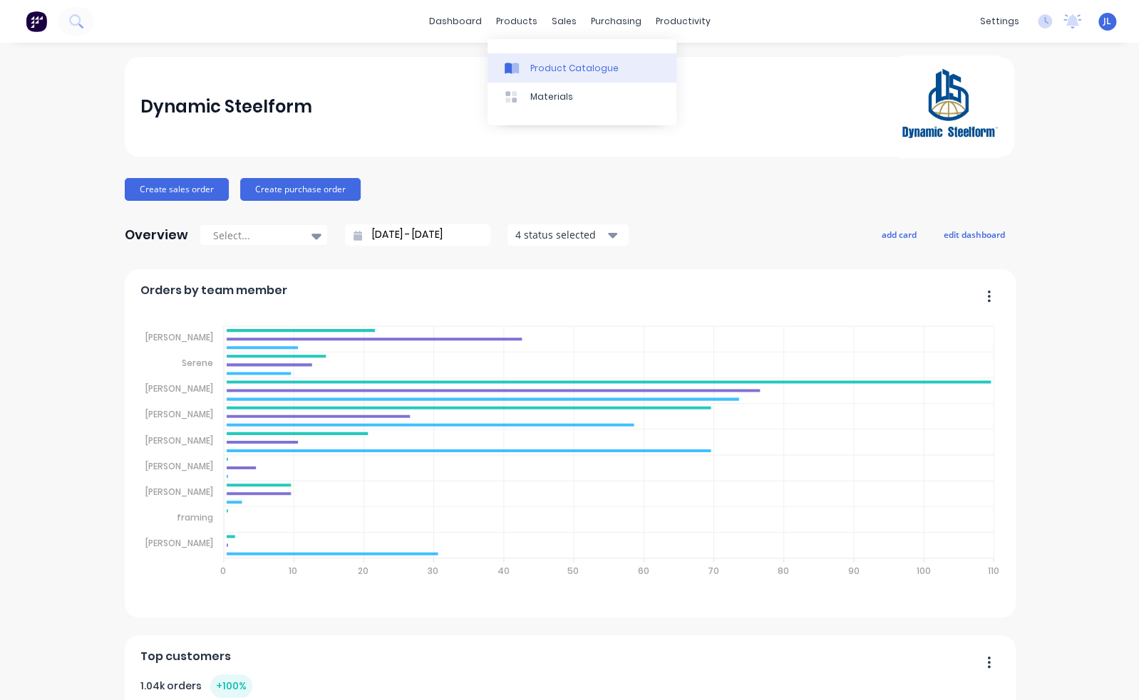
click at [533, 62] on div "Product Catalogue" at bounding box center [574, 68] width 88 height 13
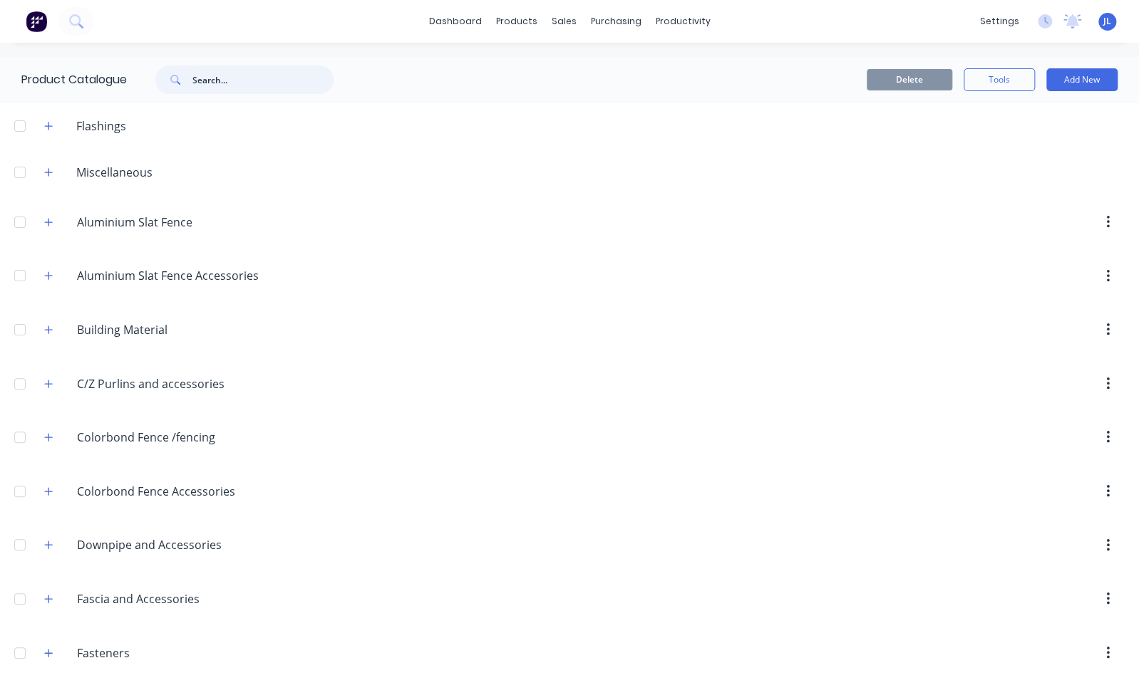
click at [264, 78] on input "text" at bounding box center [262, 80] width 141 height 28
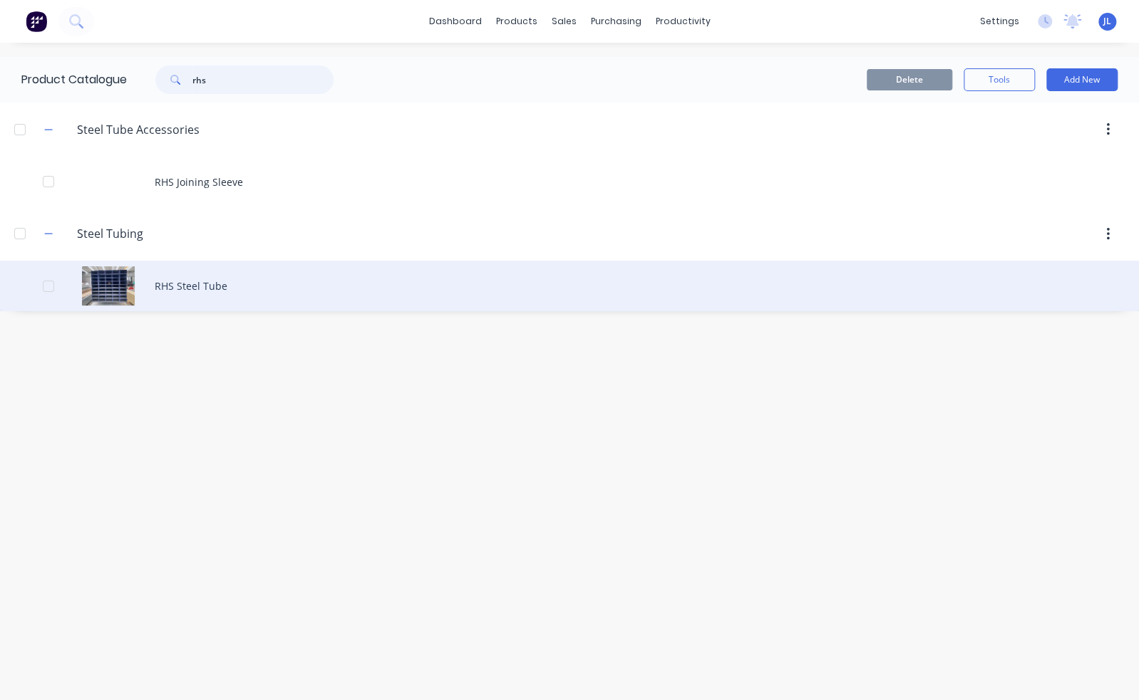
type input "rhs"
click at [208, 303] on div "RHS Steel Tube" at bounding box center [569, 286] width 1139 height 51
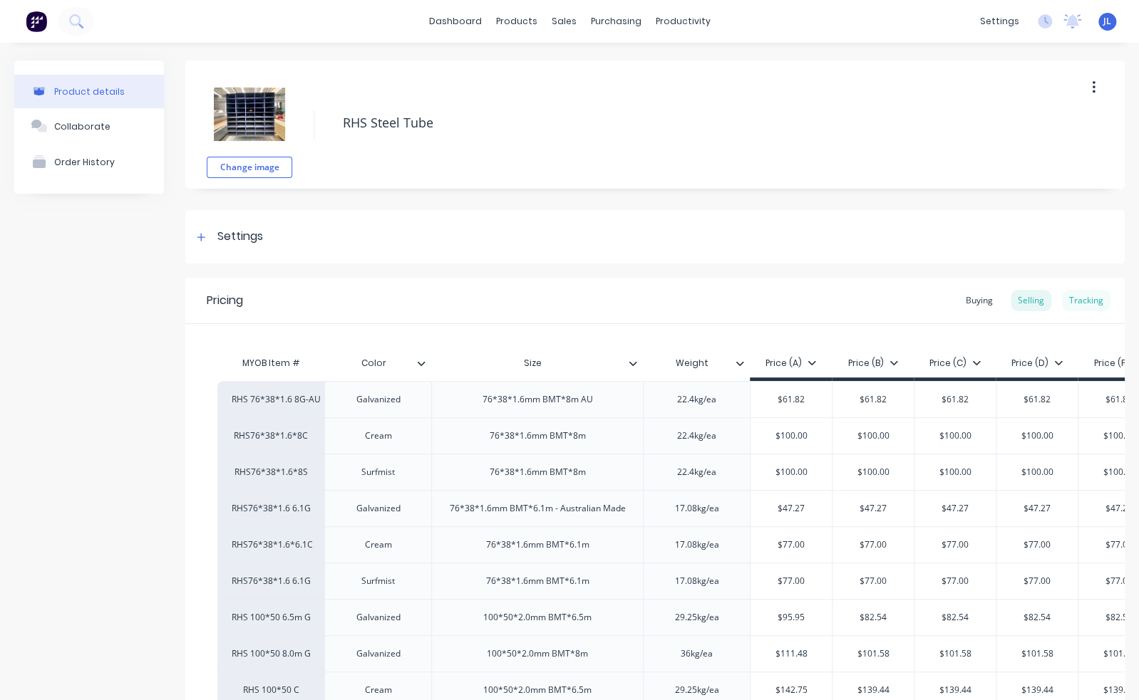
click at [1088, 296] on div "Tracking" at bounding box center [1086, 300] width 48 height 21
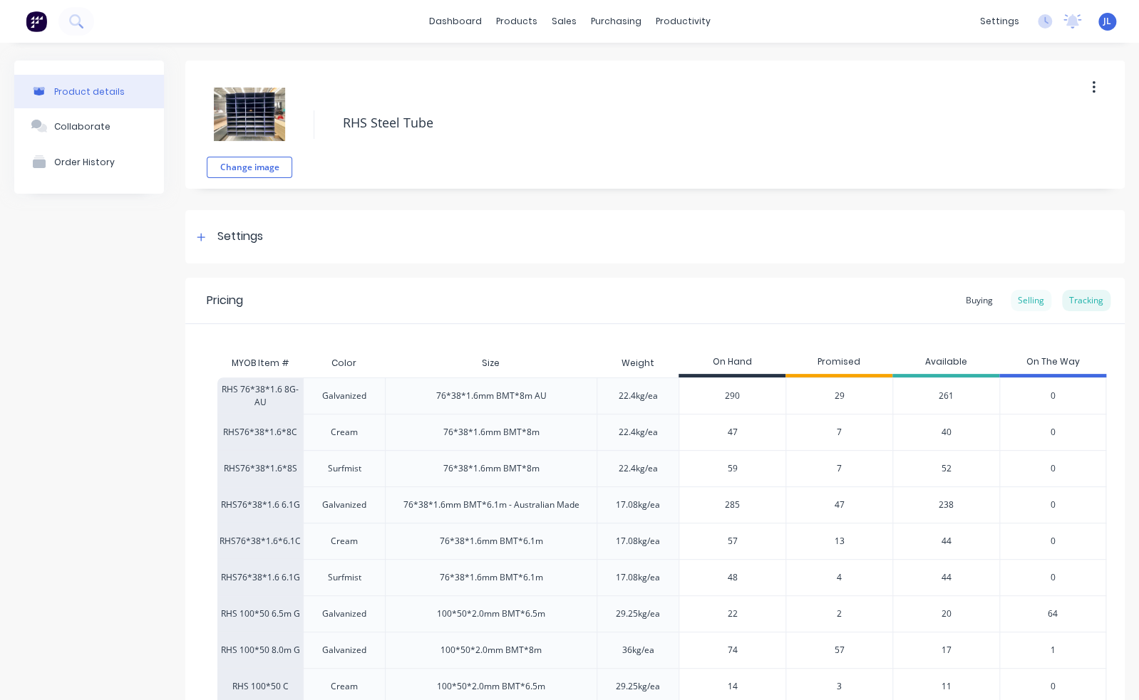
click at [1015, 301] on div "Selling" at bounding box center [1030, 300] width 41 height 21
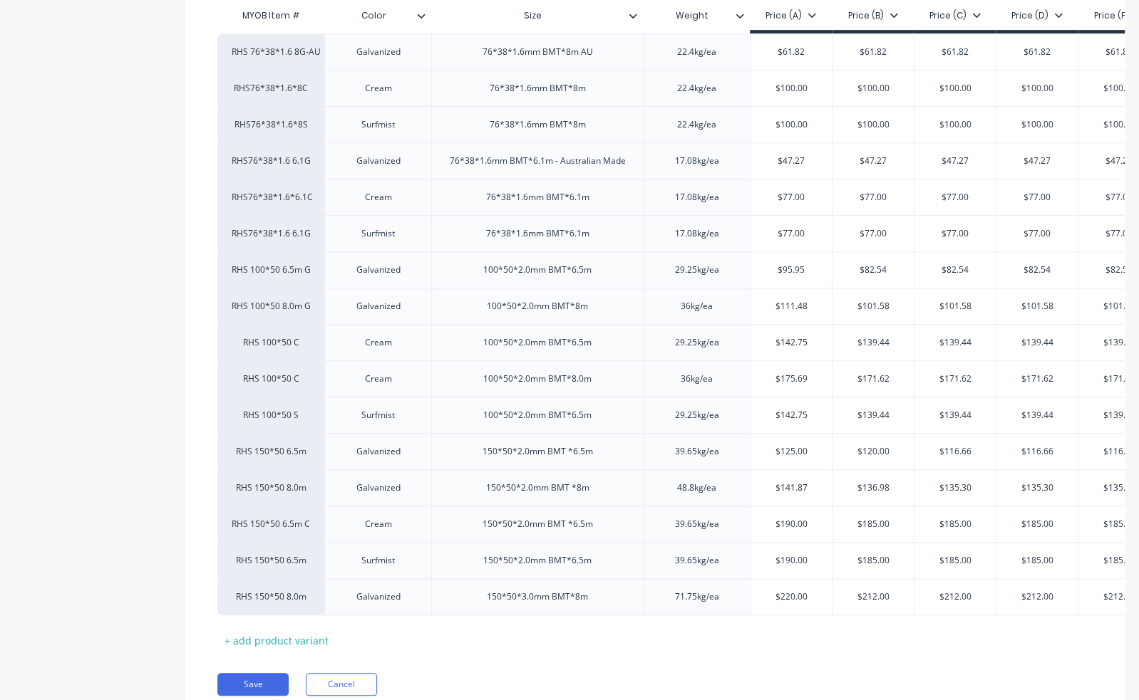
scroll to position [412, 0]
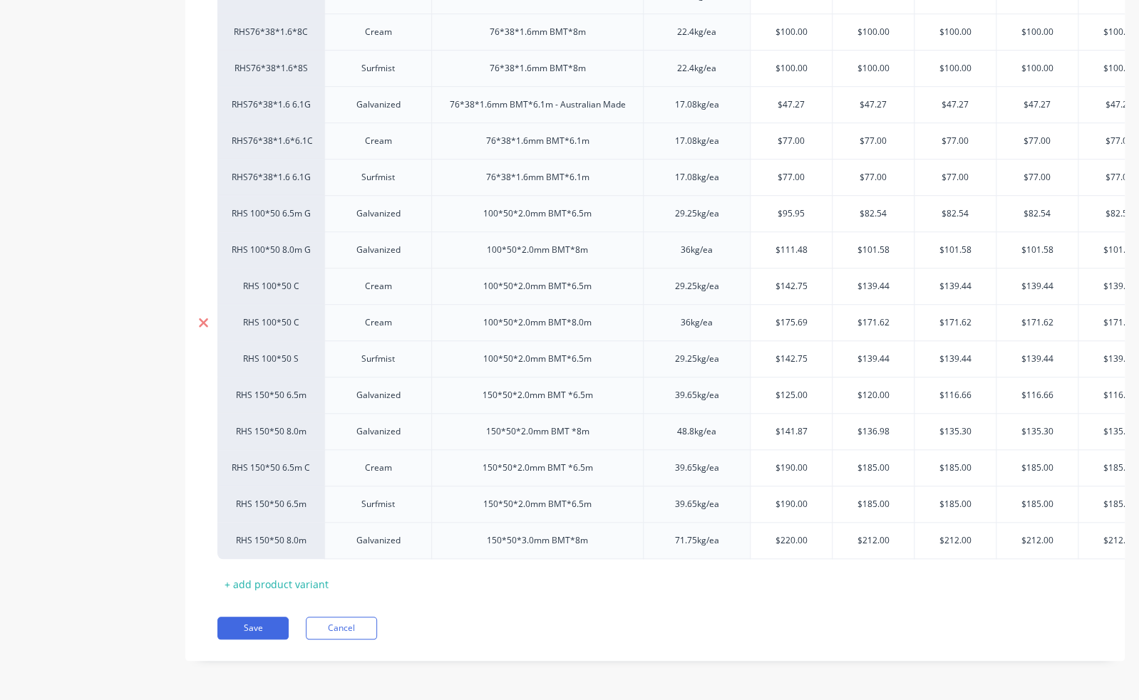
click at [202, 318] on icon at bounding box center [203, 322] width 9 height 9
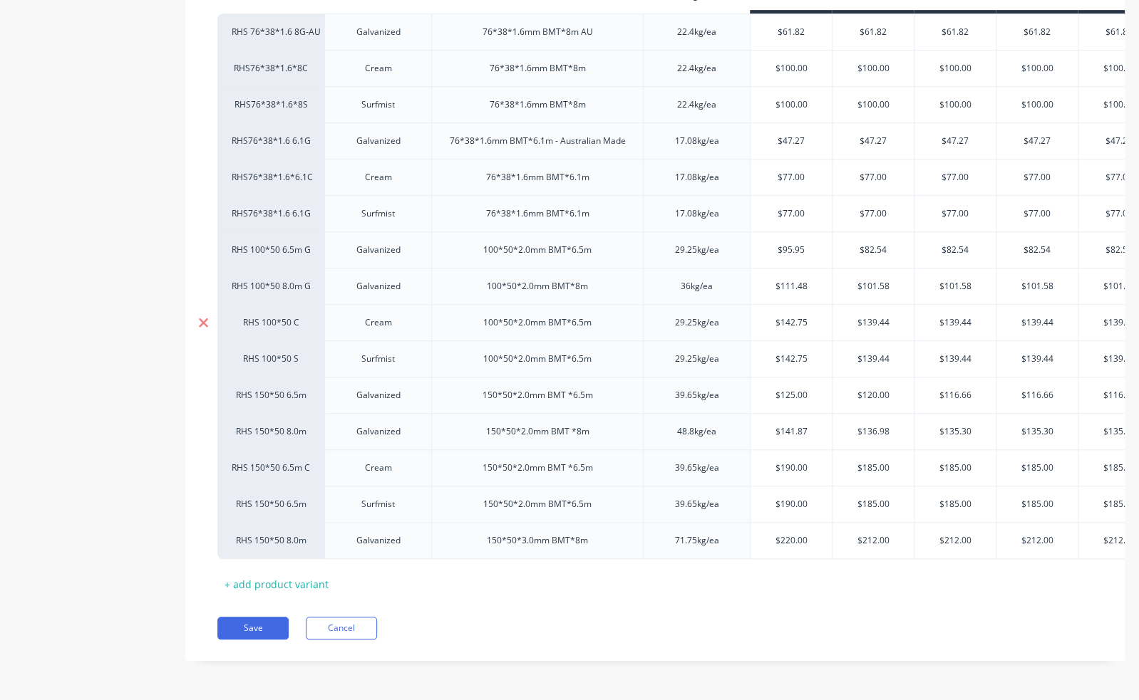
scroll to position [375, 0]
click at [241, 638] on button "Save" at bounding box center [252, 628] width 71 height 23
type textarea "x"
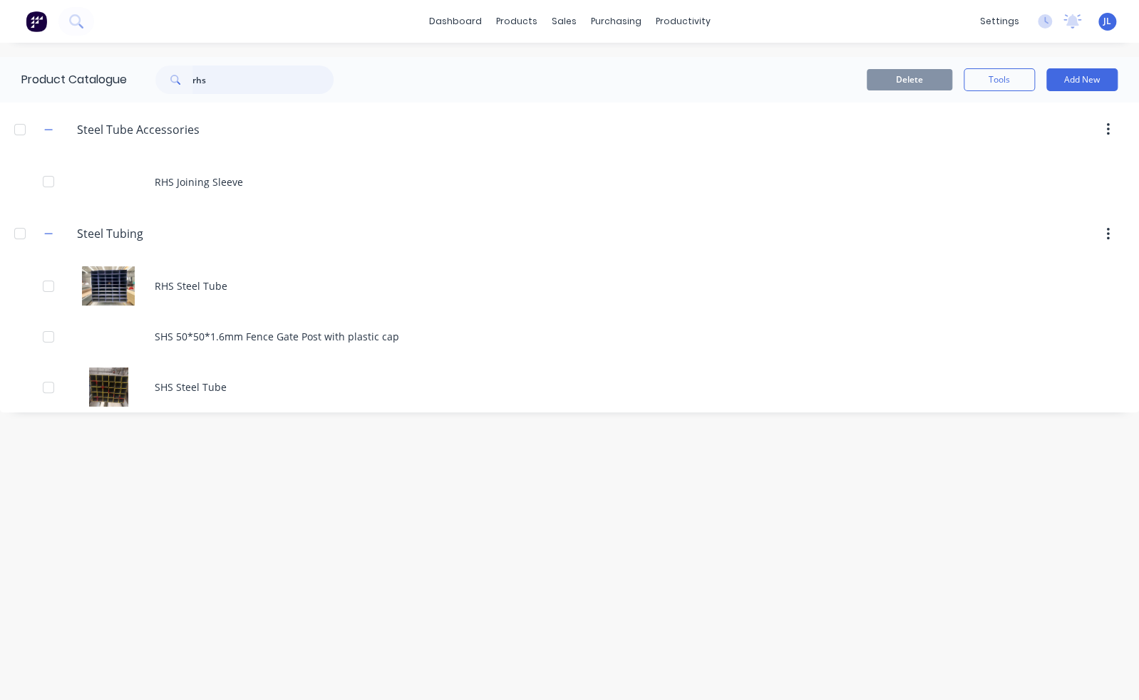
click at [224, 83] on input "rhs" at bounding box center [262, 80] width 141 height 28
click at [225, 82] on input "rhs" at bounding box center [262, 80] width 141 height 28
click at [497, 58] on div "Delete Tools Add New" at bounding box center [753, 80] width 769 height 46
click at [593, 67] on div "Sales Orders" at bounding box center [616, 68] width 58 height 13
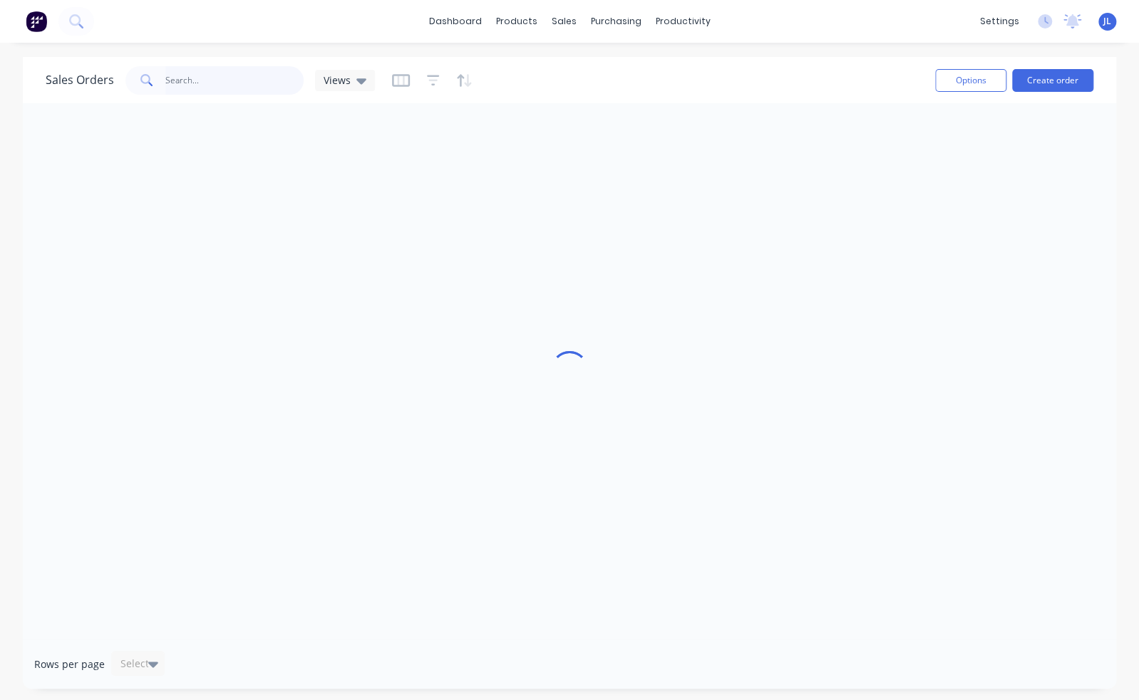
click at [260, 76] on input "text" at bounding box center [234, 80] width 139 height 28
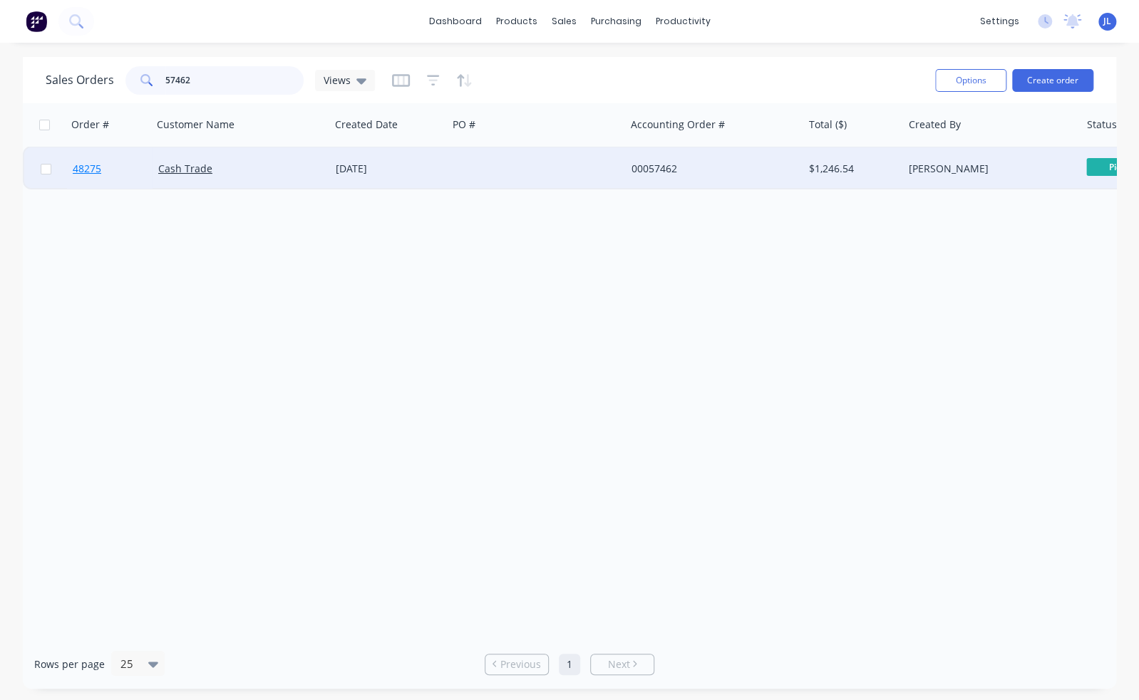
type input "57462"
click at [91, 172] on span "48275" at bounding box center [87, 169] width 28 height 14
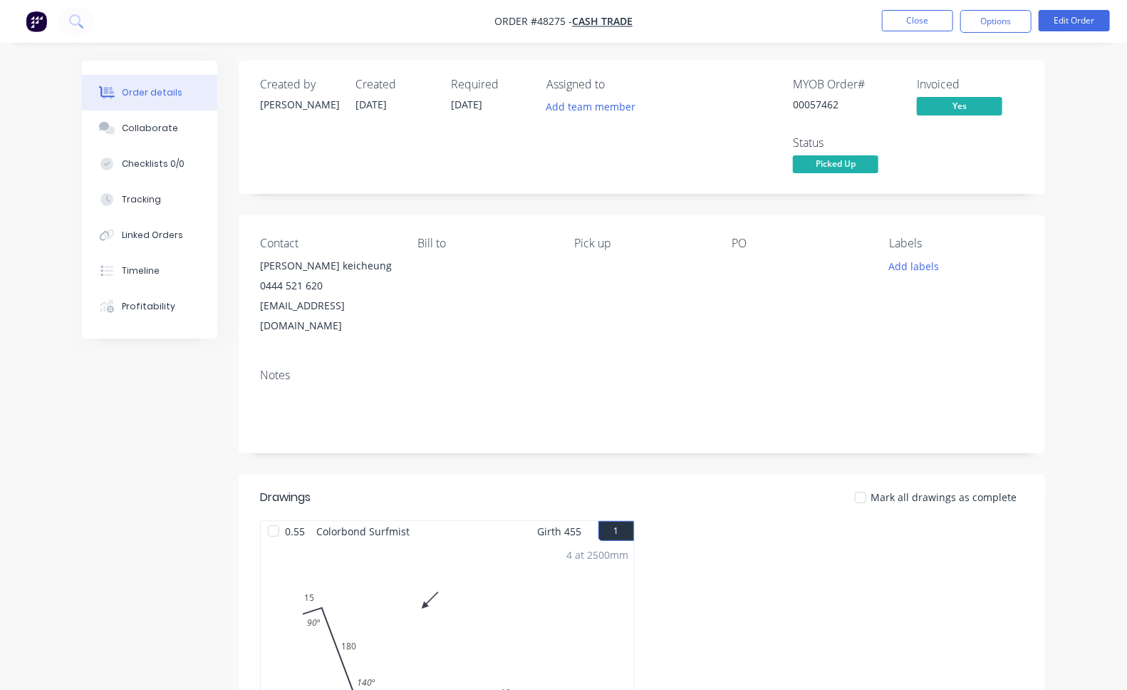
click at [900, 17] on button "Close" at bounding box center [917, 20] width 71 height 21
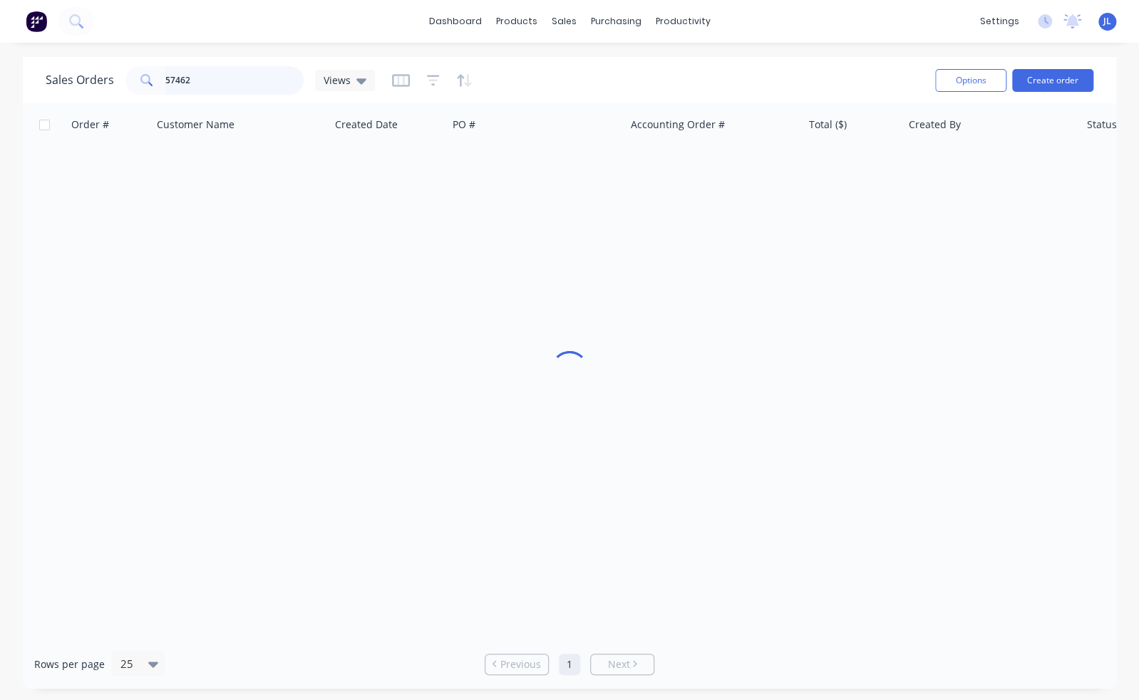
click at [211, 76] on input "57462" at bounding box center [234, 80] width 139 height 28
click at [214, 81] on input "57462" at bounding box center [234, 80] width 139 height 28
type input "57856"
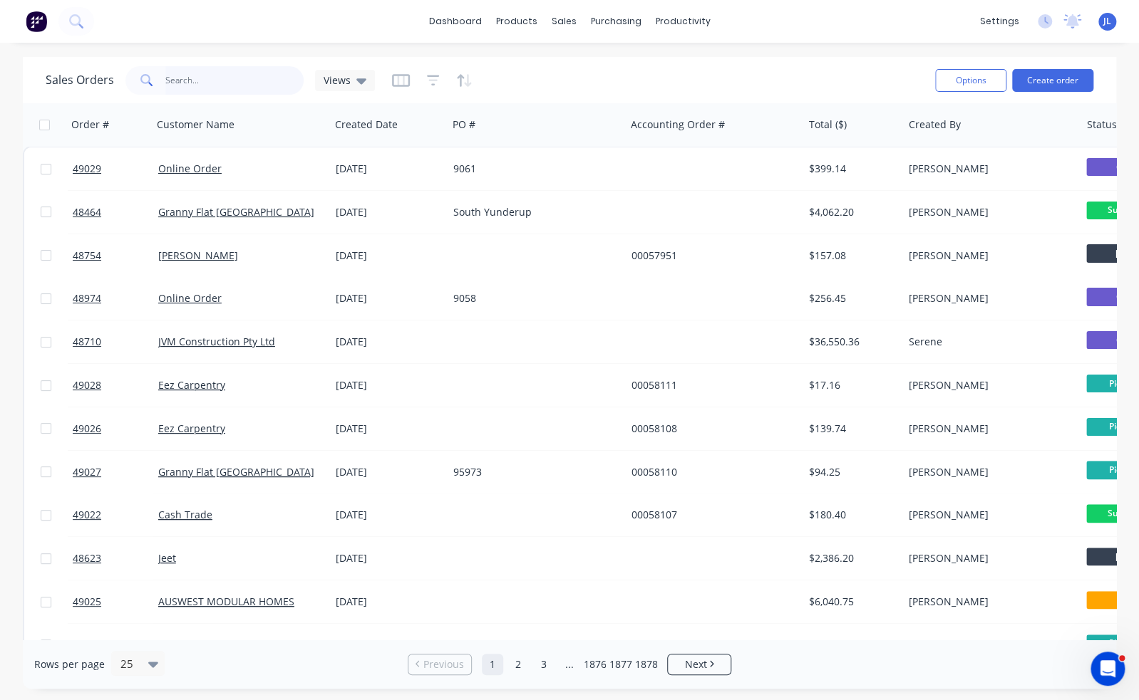
click at [210, 91] on input "text" at bounding box center [234, 80] width 139 height 28
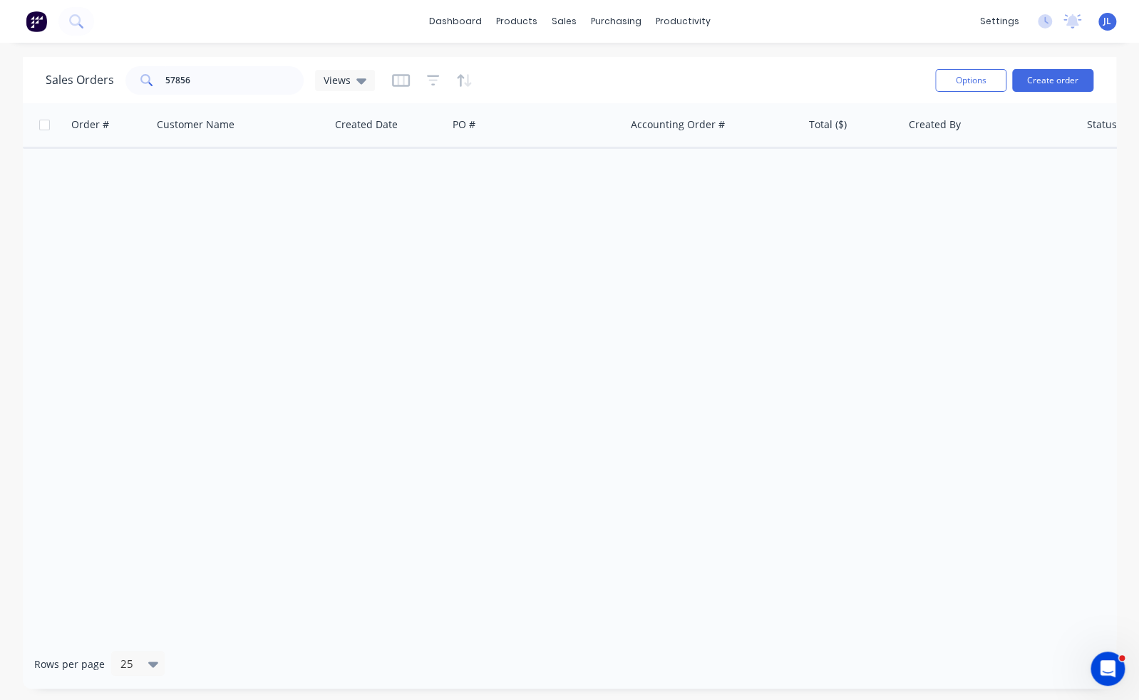
click at [865, 266] on div "Order # Customer Name Created Date PO # Accounting Order # Total ($) Created By…" at bounding box center [569, 371] width 1093 height 536
click at [207, 83] on input "57856" at bounding box center [234, 80] width 139 height 28
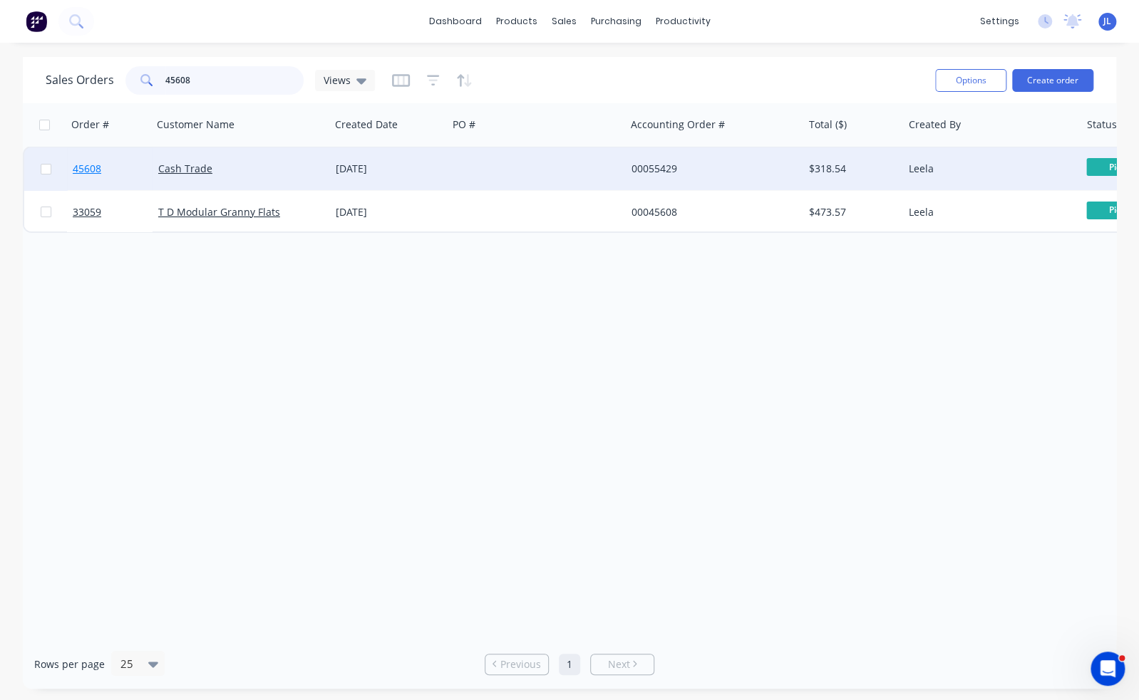
type input "45608"
click at [90, 168] on span "45608" at bounding box center [87, 169] width 28 height 14
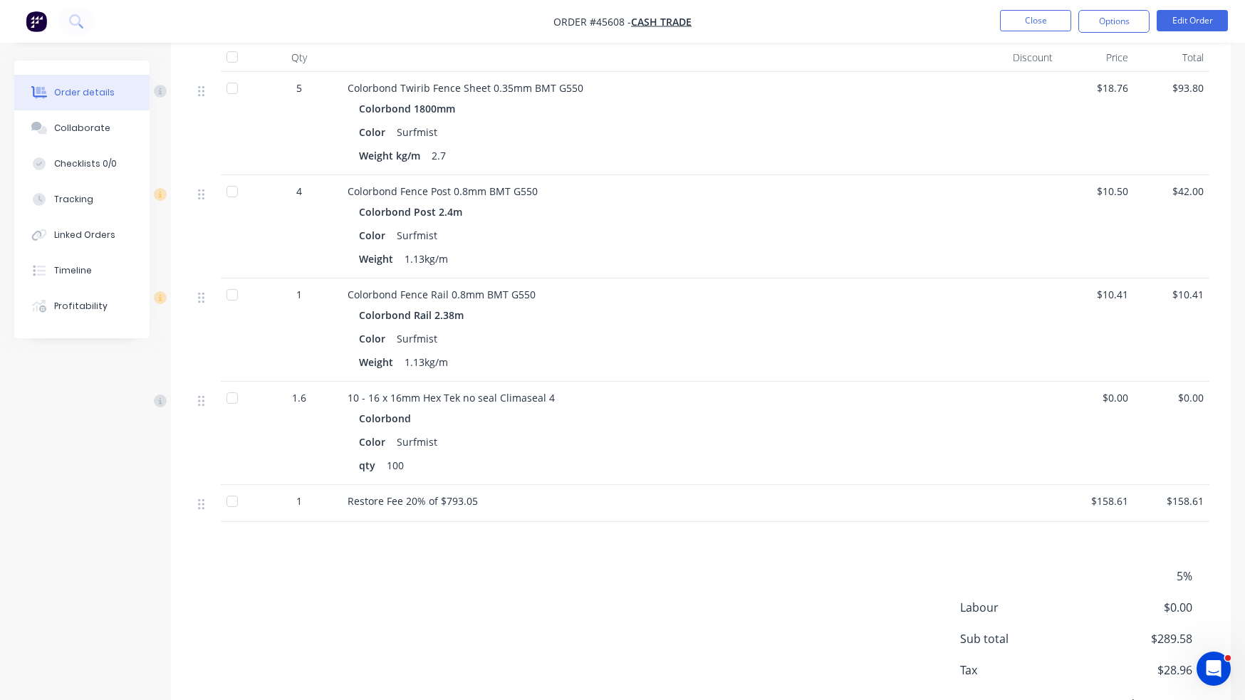
scroll to position [427, 0]
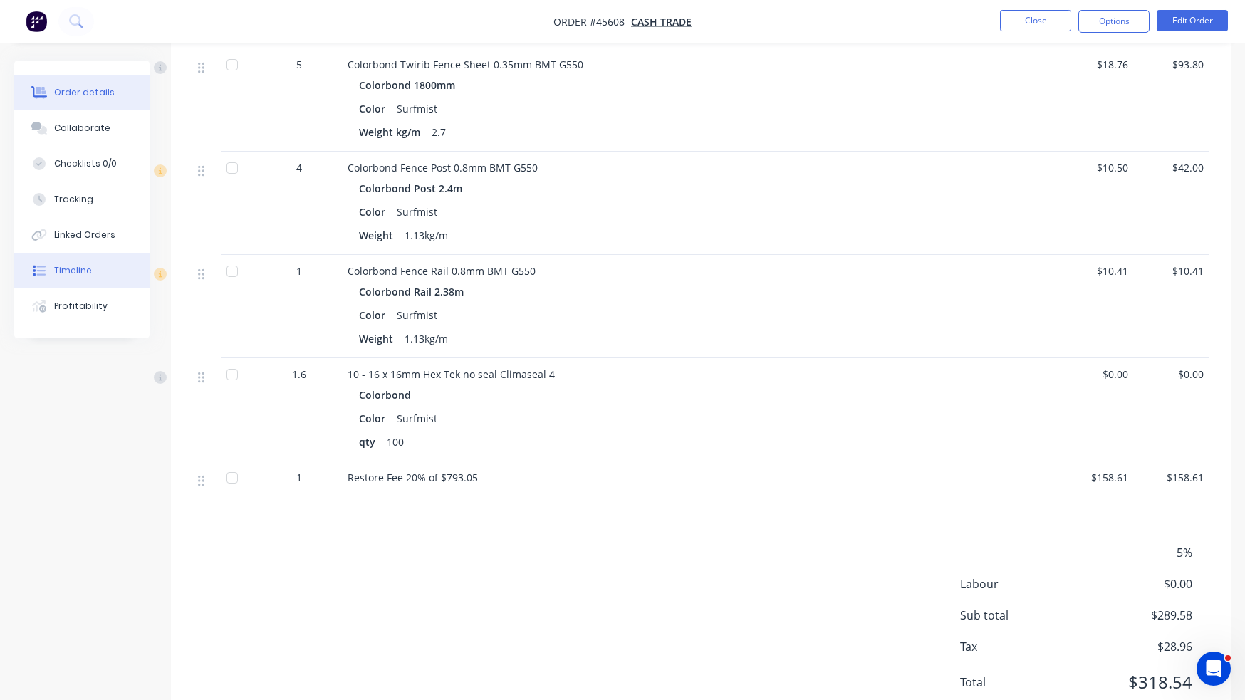
click at [93, 275] on button "Timeline" at bounding box center [81, 271] width 135 height 36
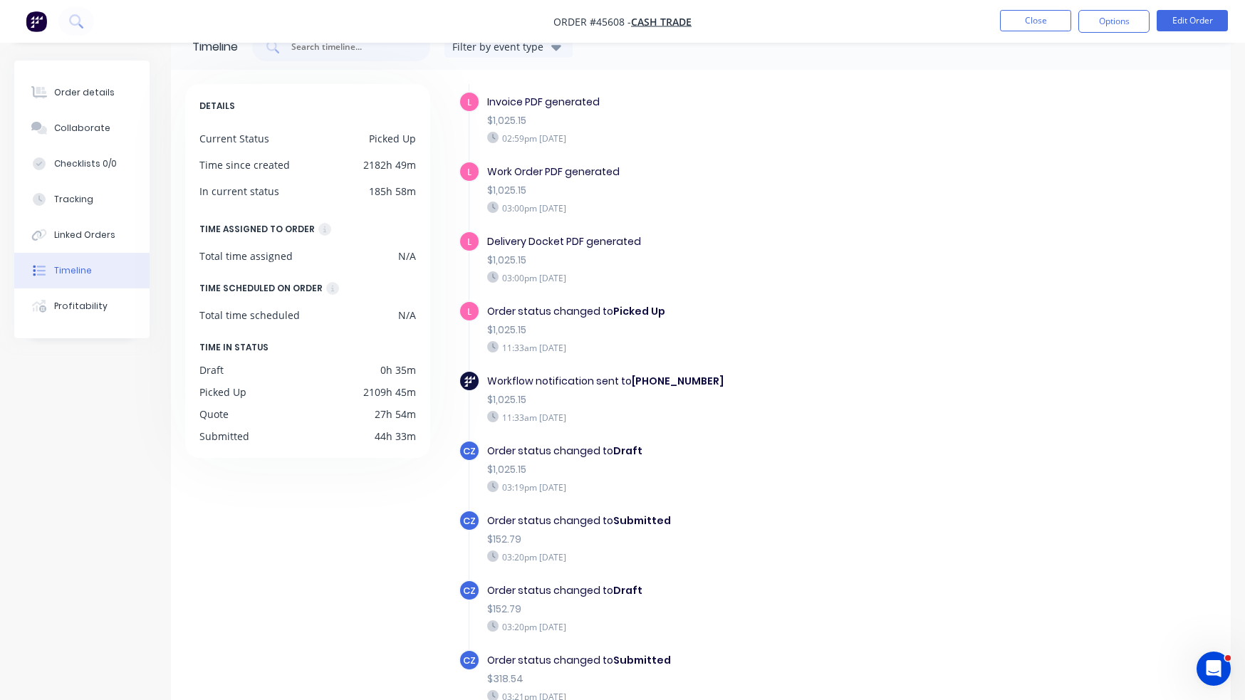
scroll to position [71, 0]
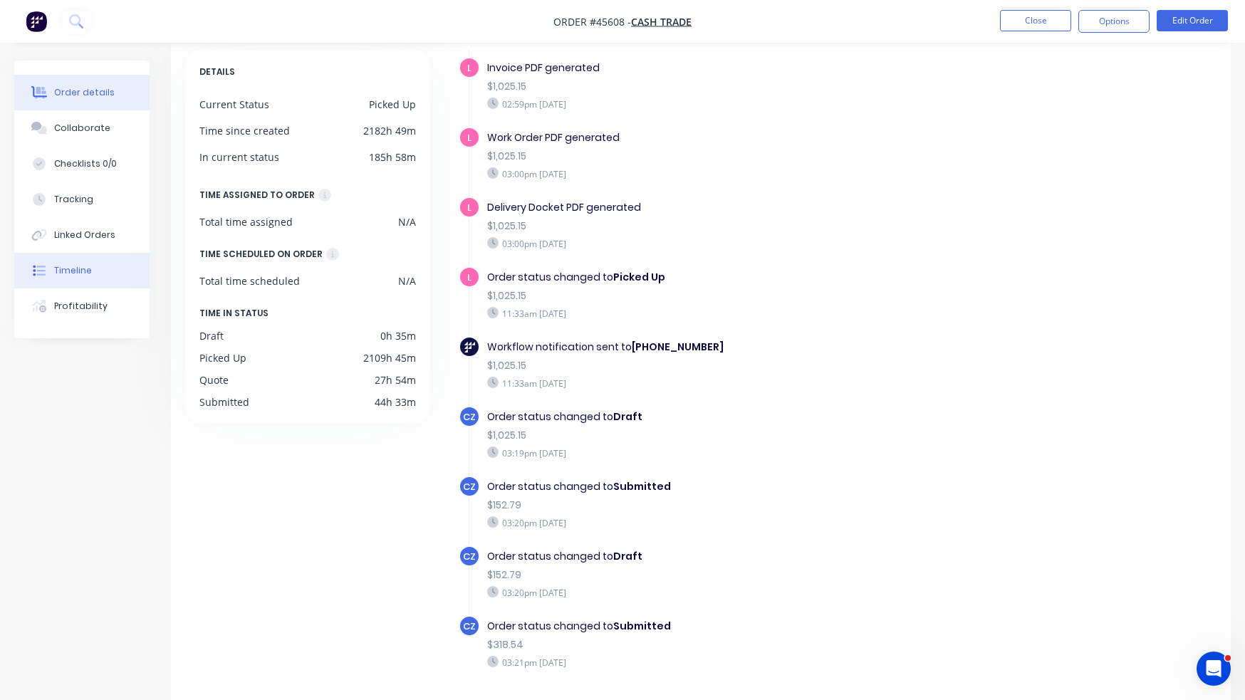
click at [85, 85] on button "Order details" at bounding box center [81, 93] width 135 height 36
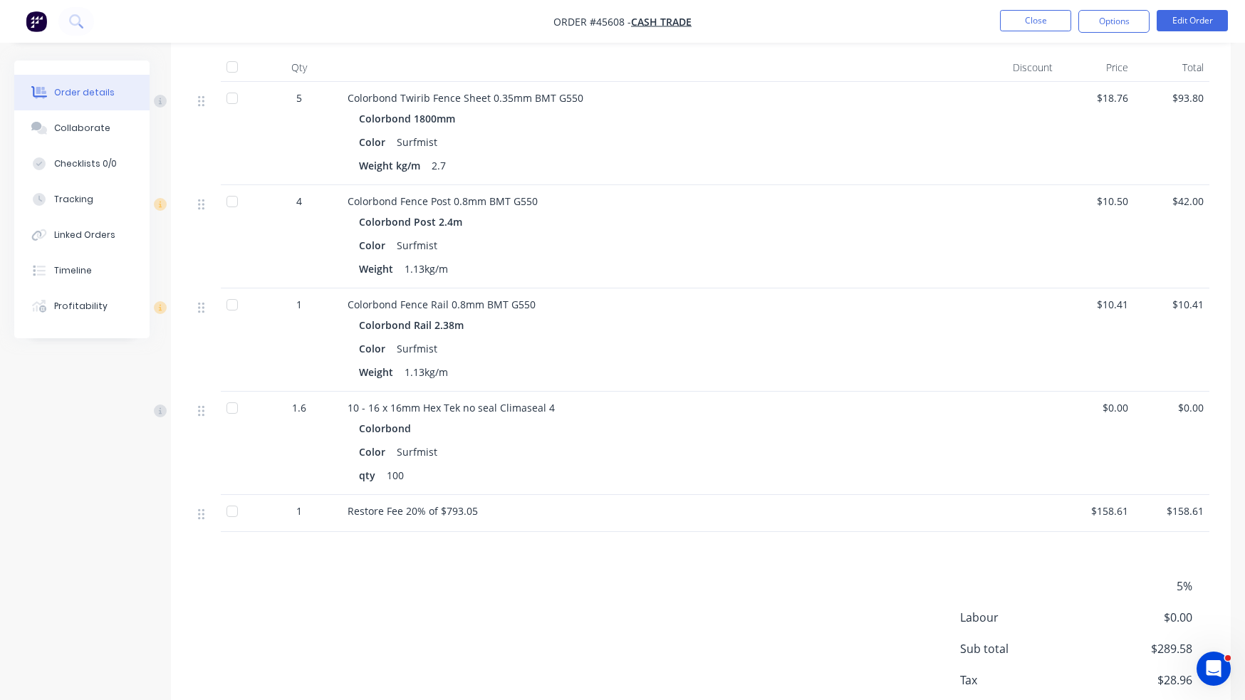
scroll to position [427, 0]
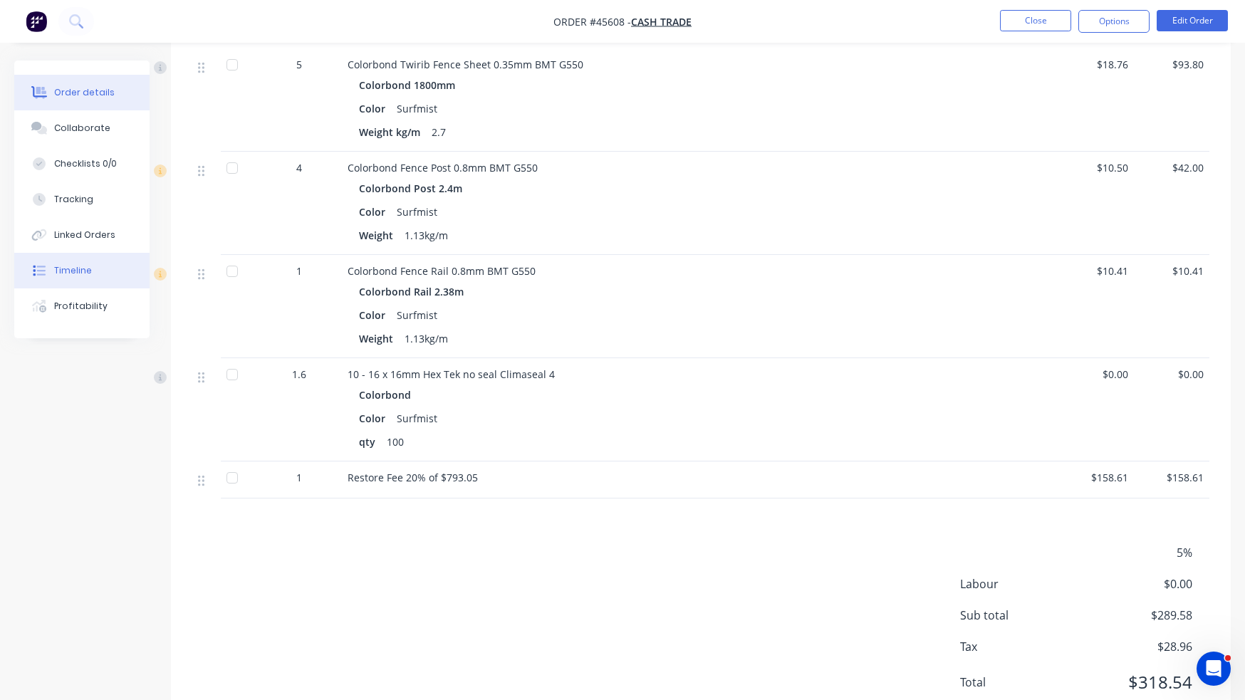
click at [71, 264] on button "Timeline" at bounding box center [81, 271] width 135 height 36
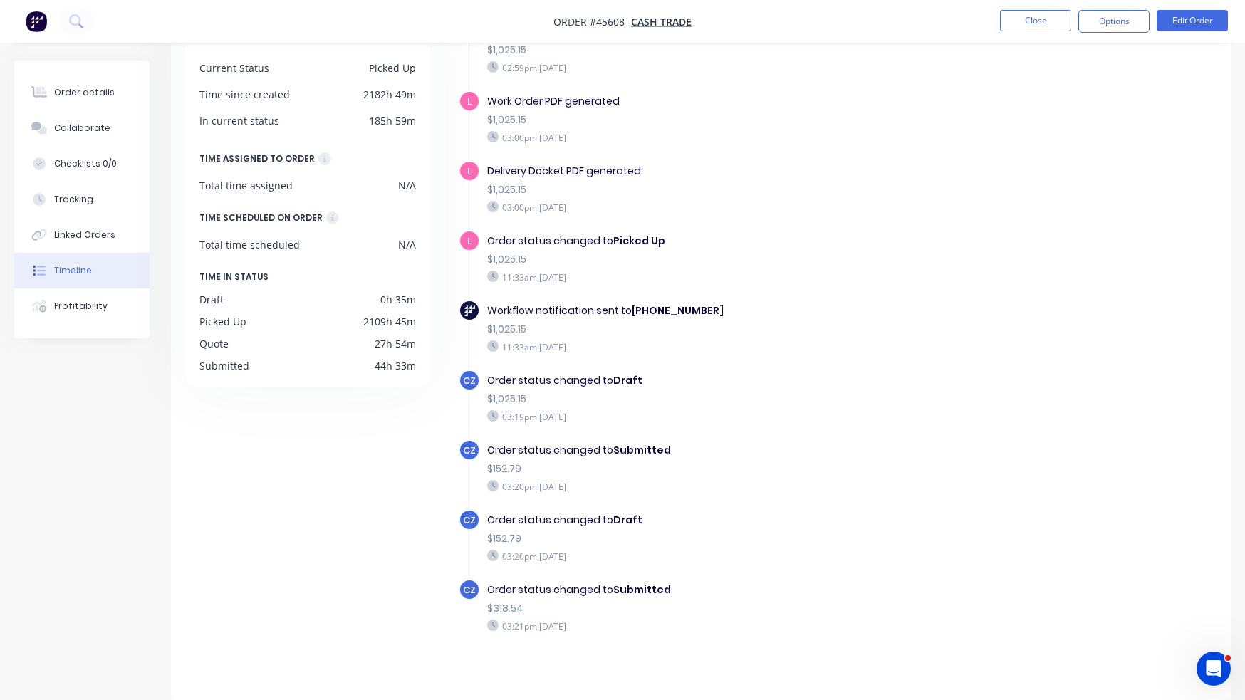
scroll to position [262, 0]
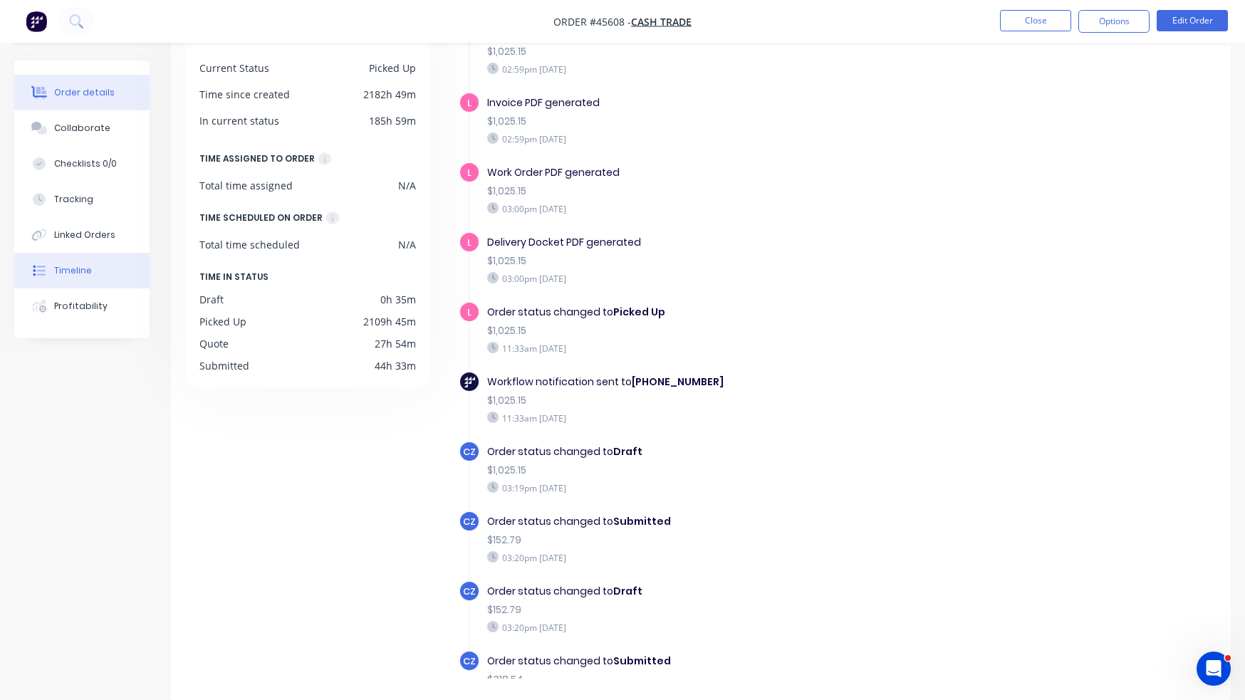
click at [103, 95] on div "Order details" at bounding box center [84, 92] width 61 height 13
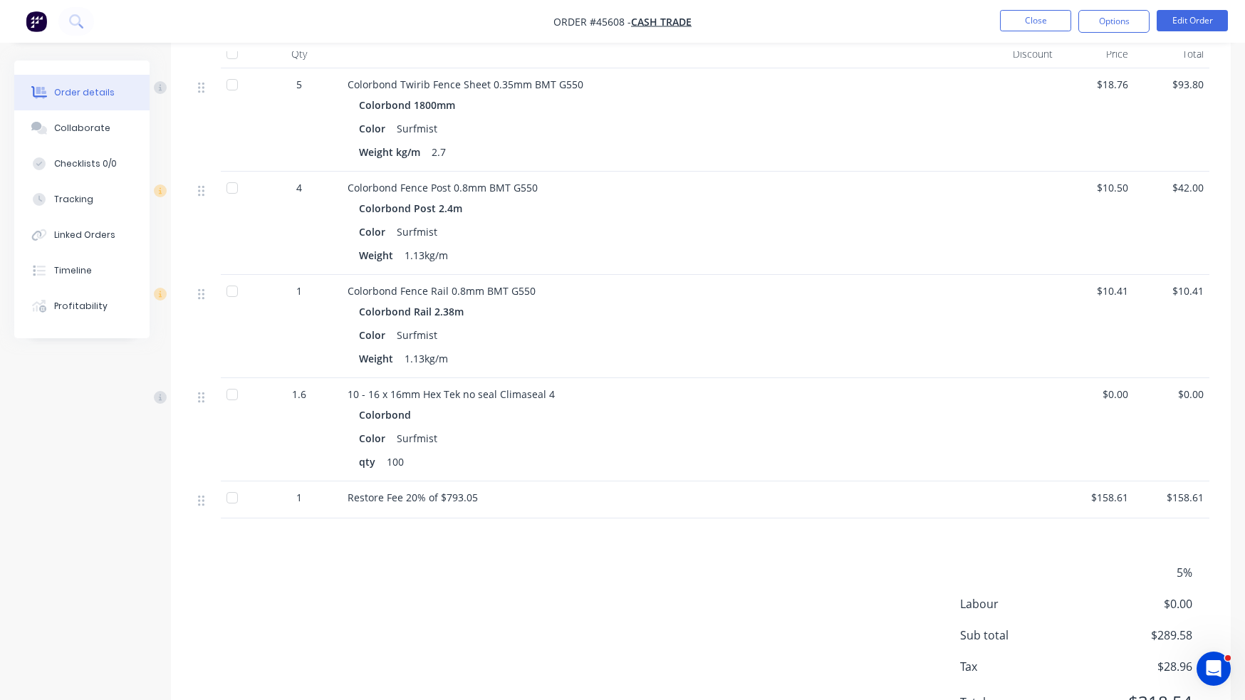
scroll to position [479, 0]
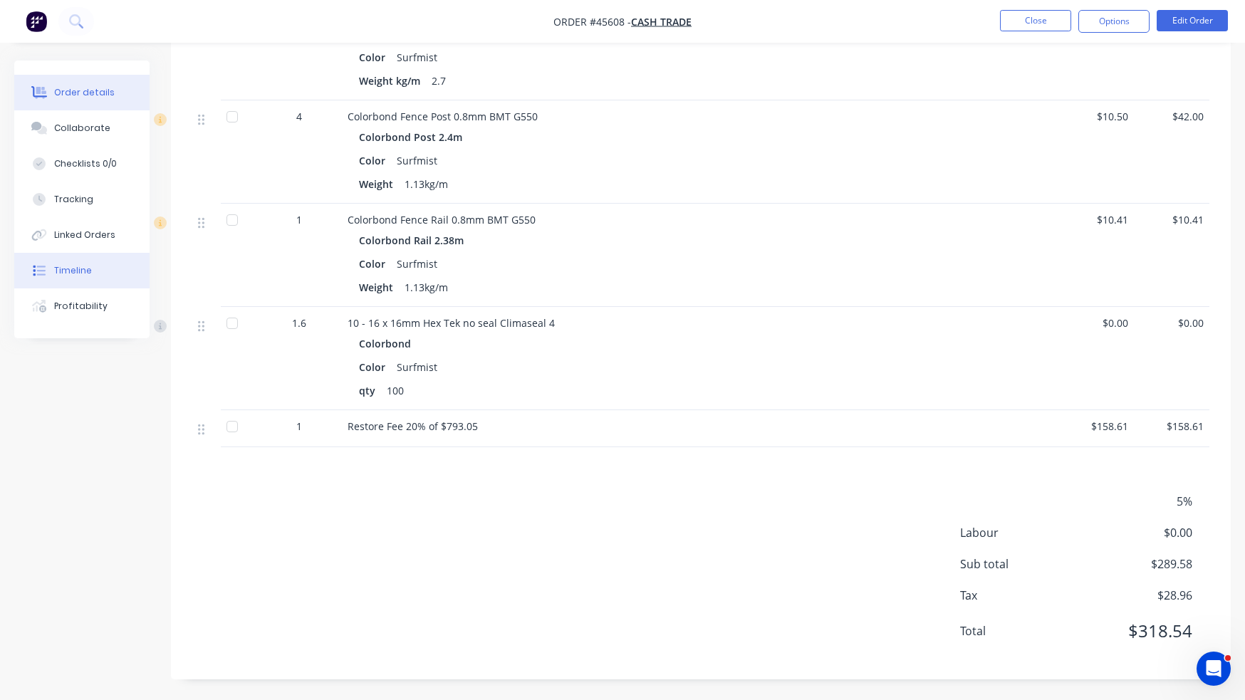
click at [63, 269] on div "Timeline" at bounding box center [73, 270] width 38 height 13
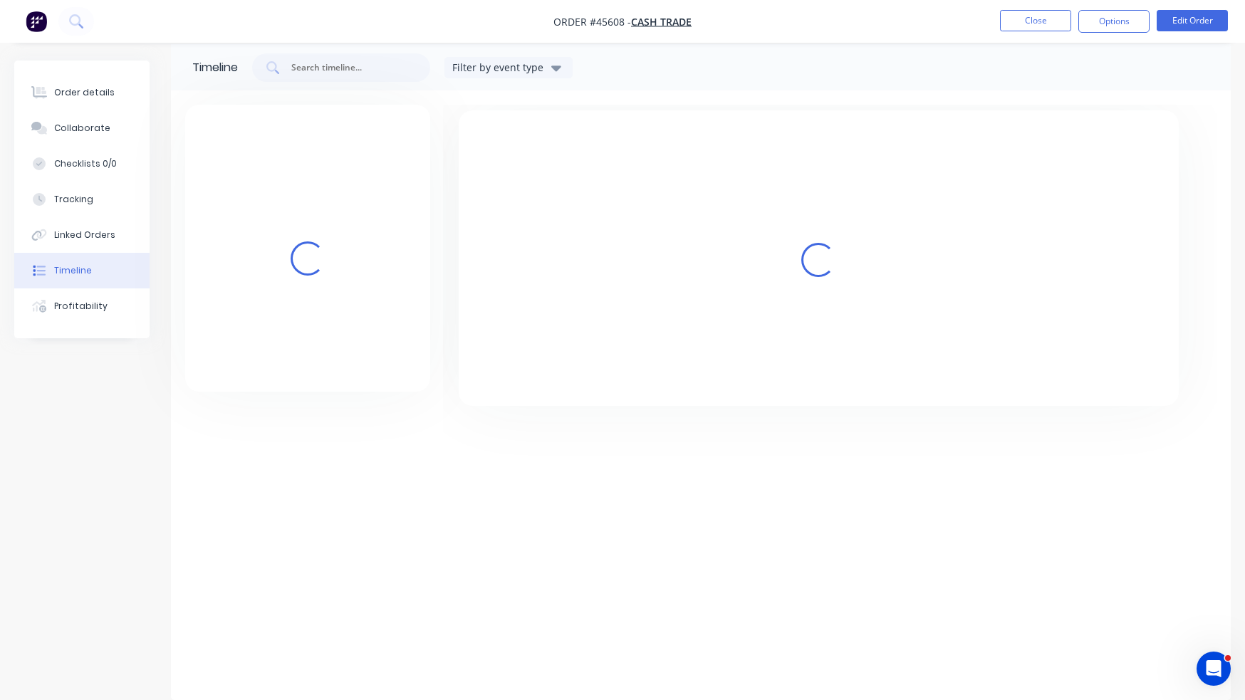
scroll to position [108, 0]
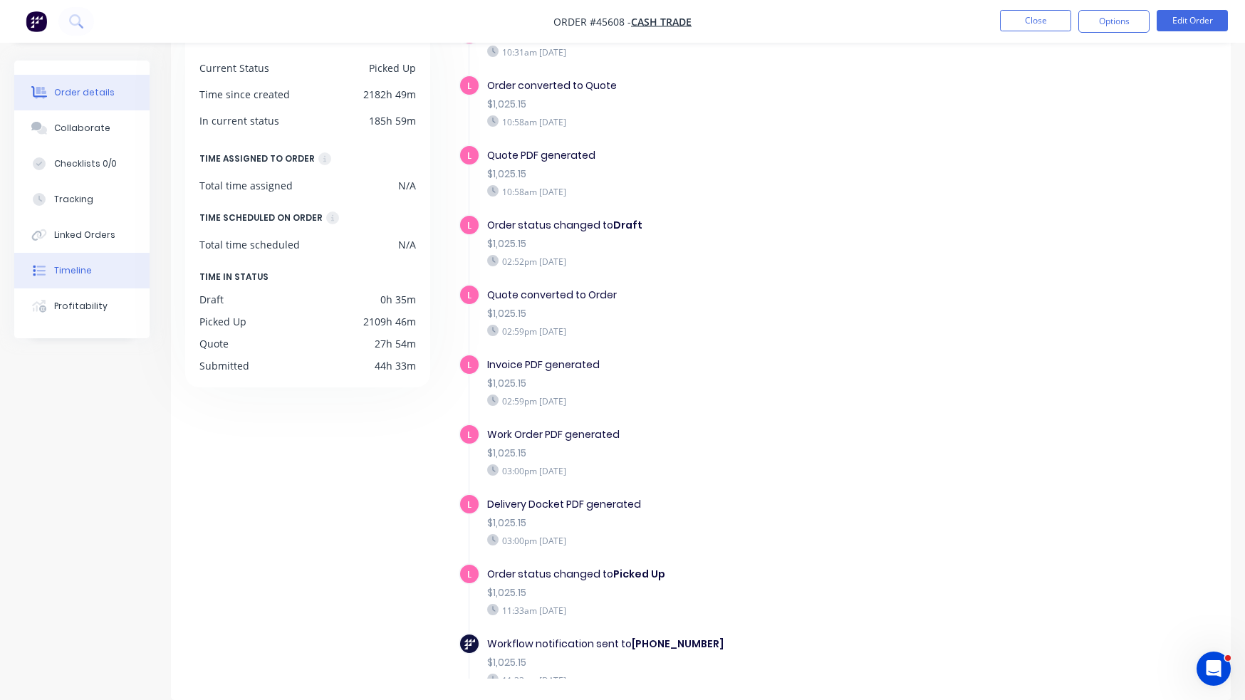
click at [106, 90] on div "Order details" at bounding box center [84, 92] width 61 height 13
